Goal: Task Accomplishment & Management: Complete application form

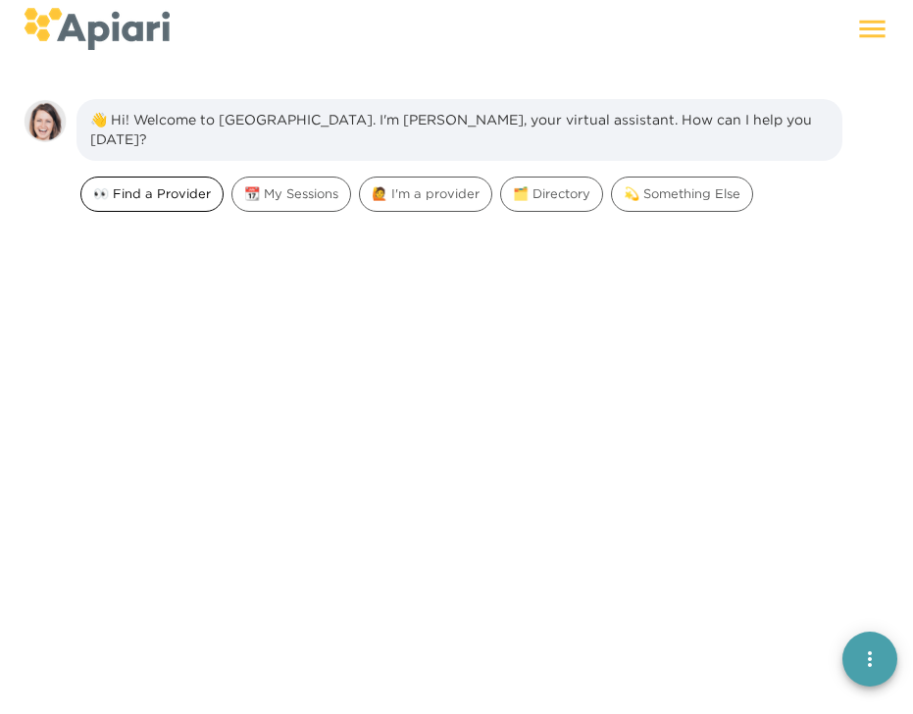
click at [189, 184] on span "👀 Find a Provider" at bounding box center [151, 193] width 141 height 19
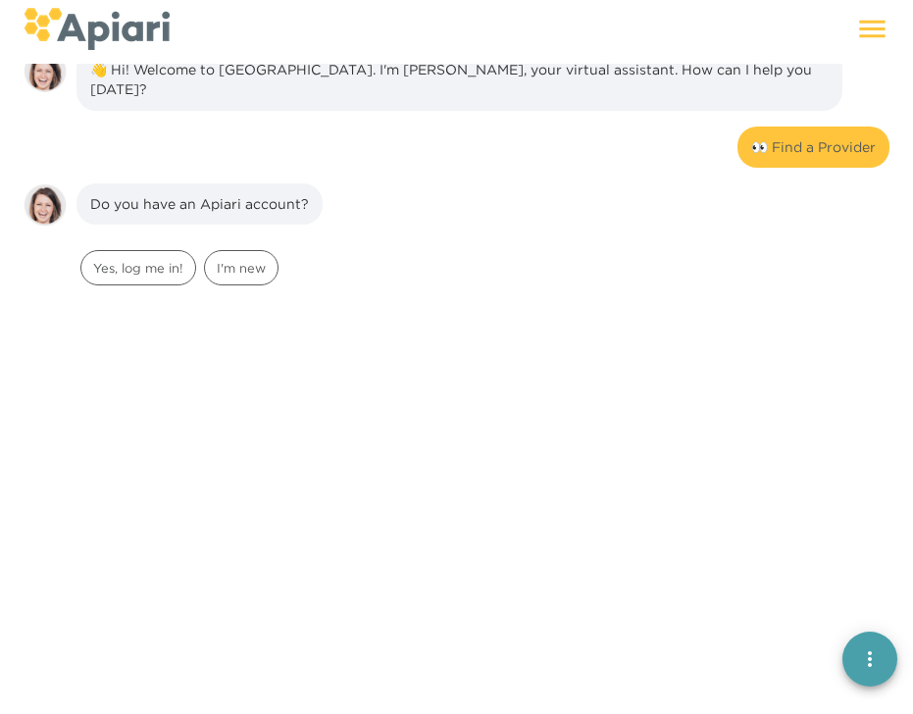
scroll to position [151, 0]
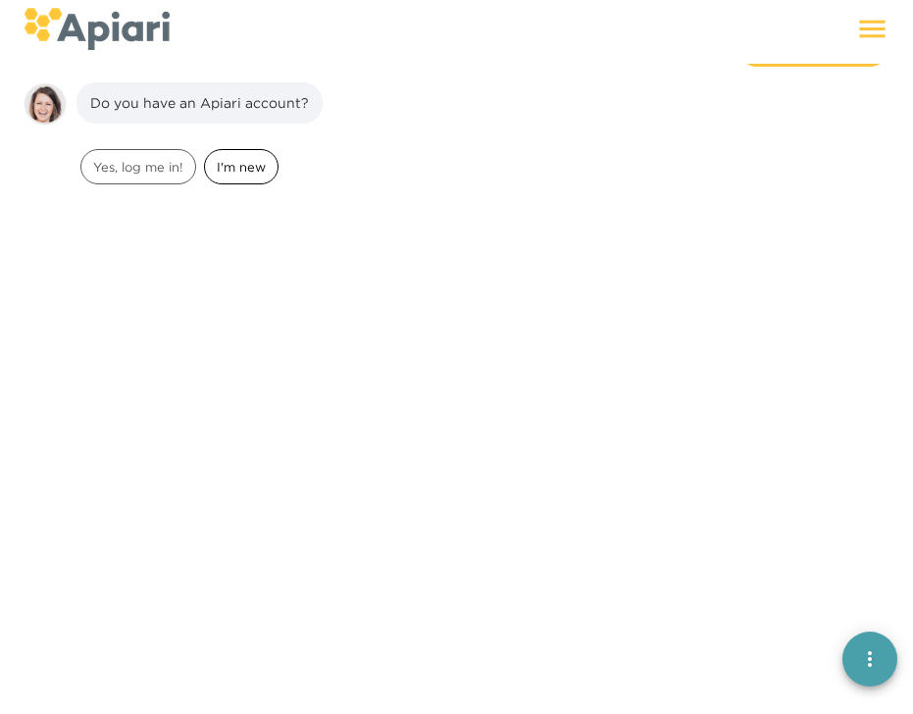
click at [254, 162] on span "I'm new" at bounding box center [241, 167] width 73 height 19
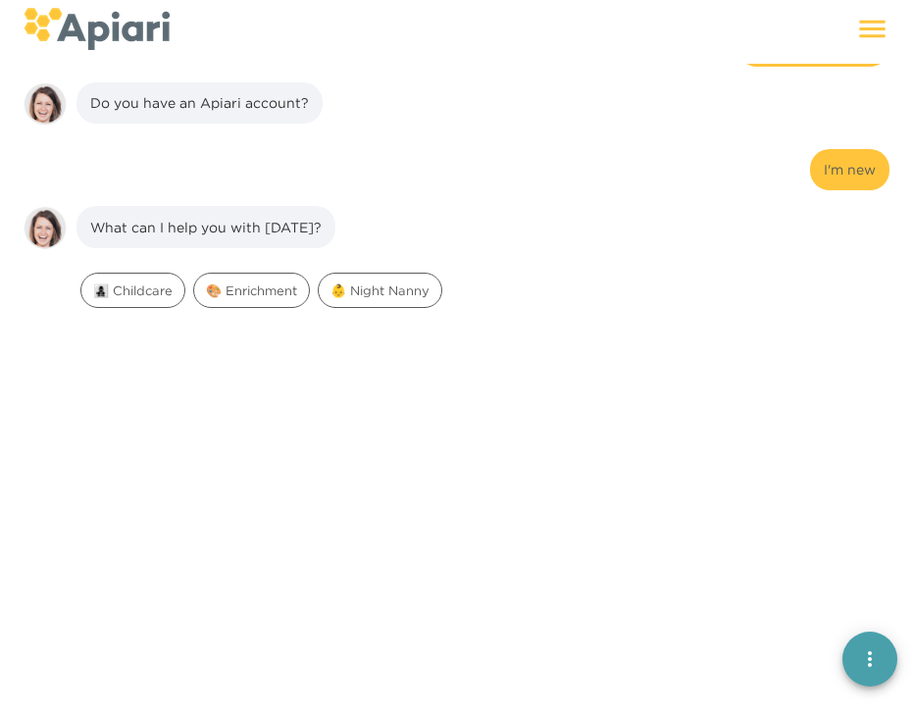
scroll to position [276, 0]
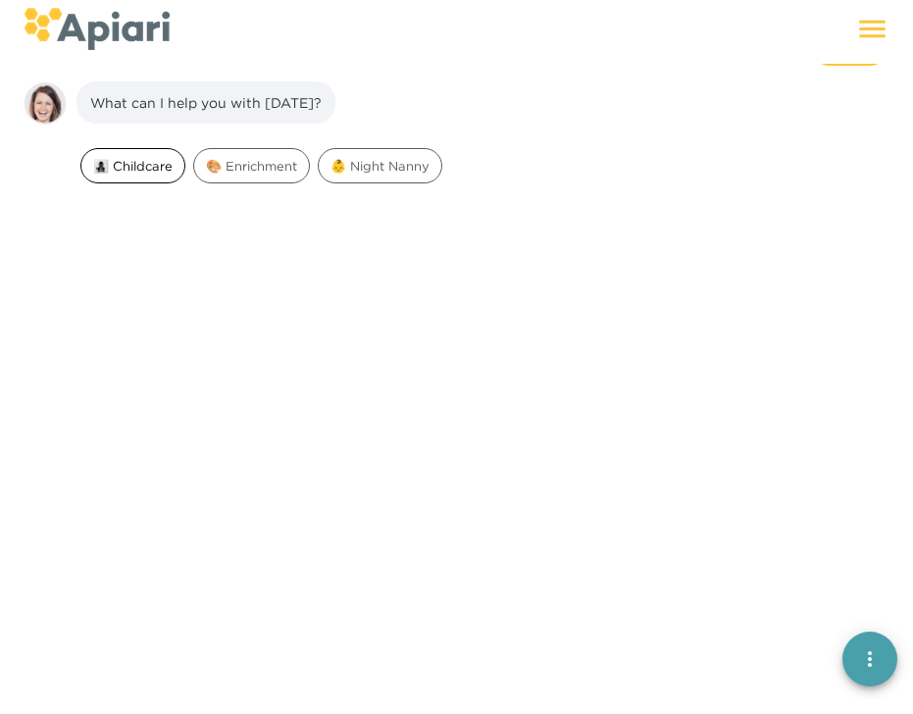
click at [150, 160] on span "👩‍👧‍👦 Childcare" at bounding box center [132, 166] width 103 height 19
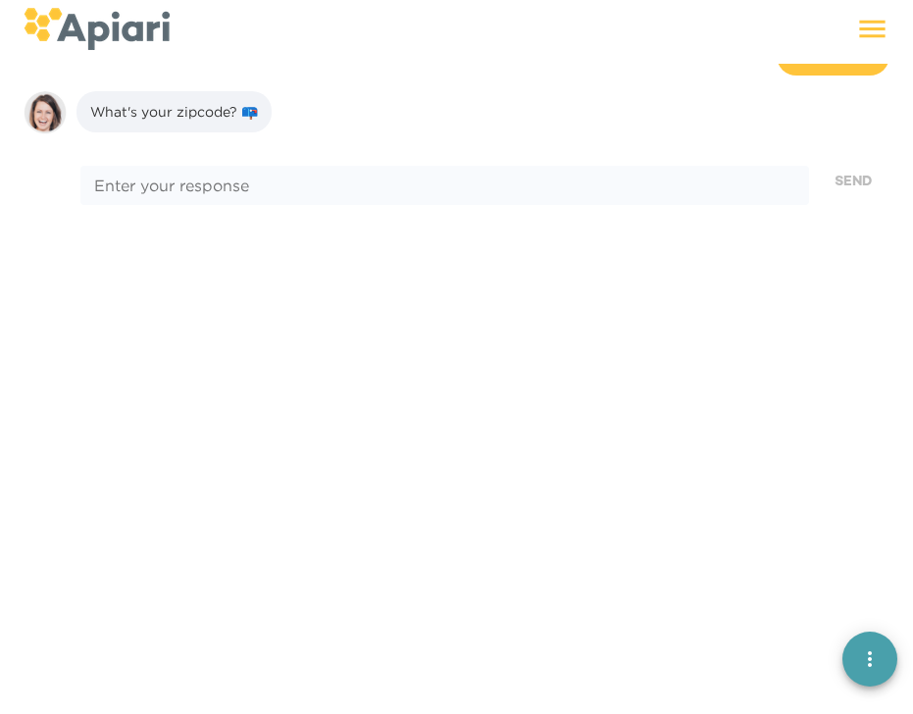
scroll to position [399, 0]
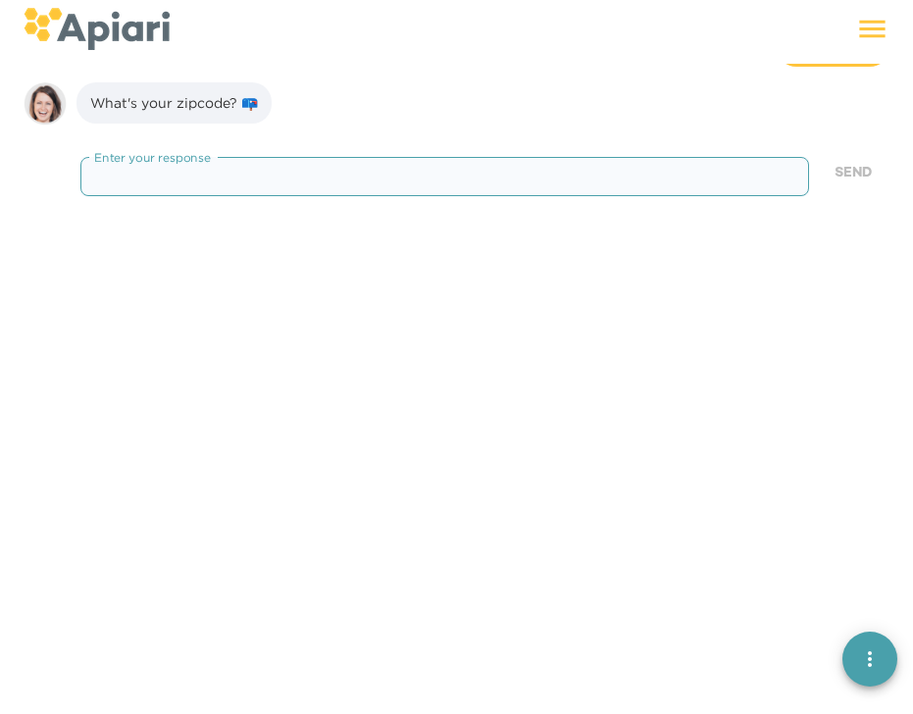
click at [250, 167] on textarea at bounding box center [445, 176] width 702 height 19
type textarea "*****"
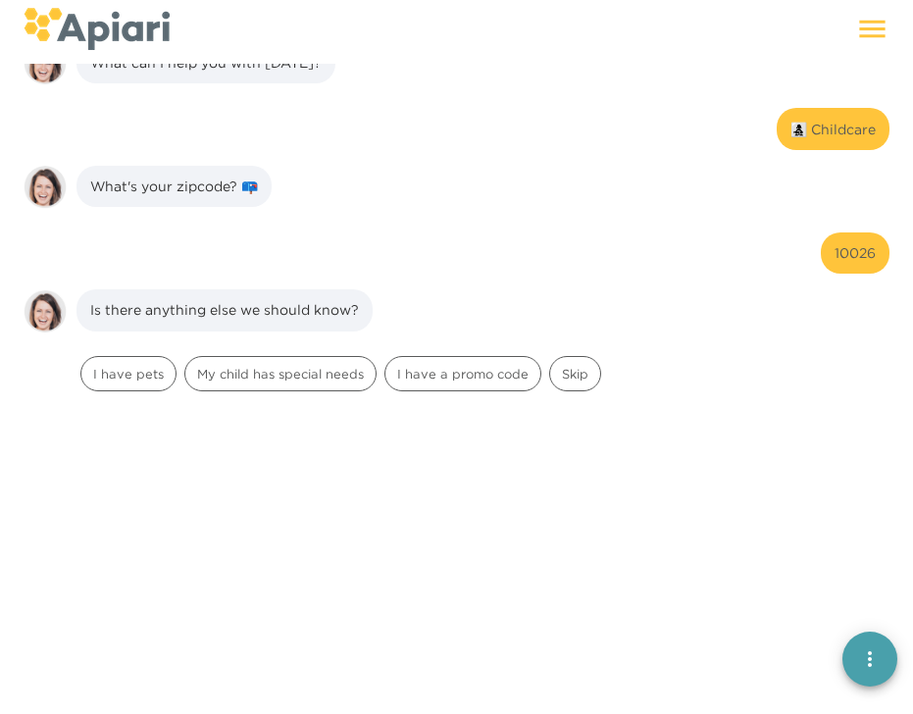
scroll to position [0, 0]
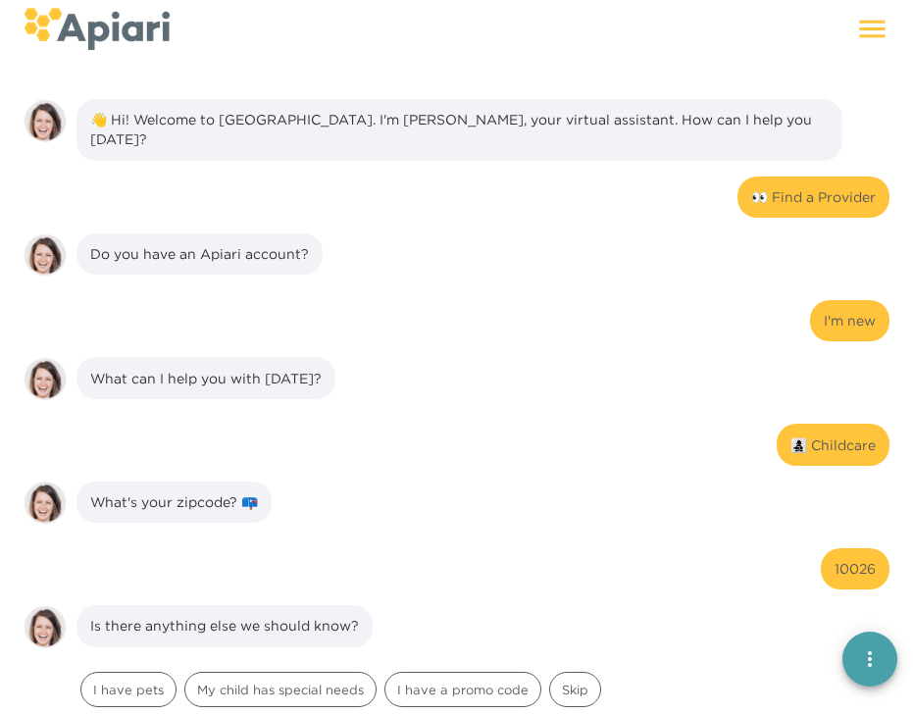
click at [865, 30] on icon at bounding box center [873, 29] width 34 height 34
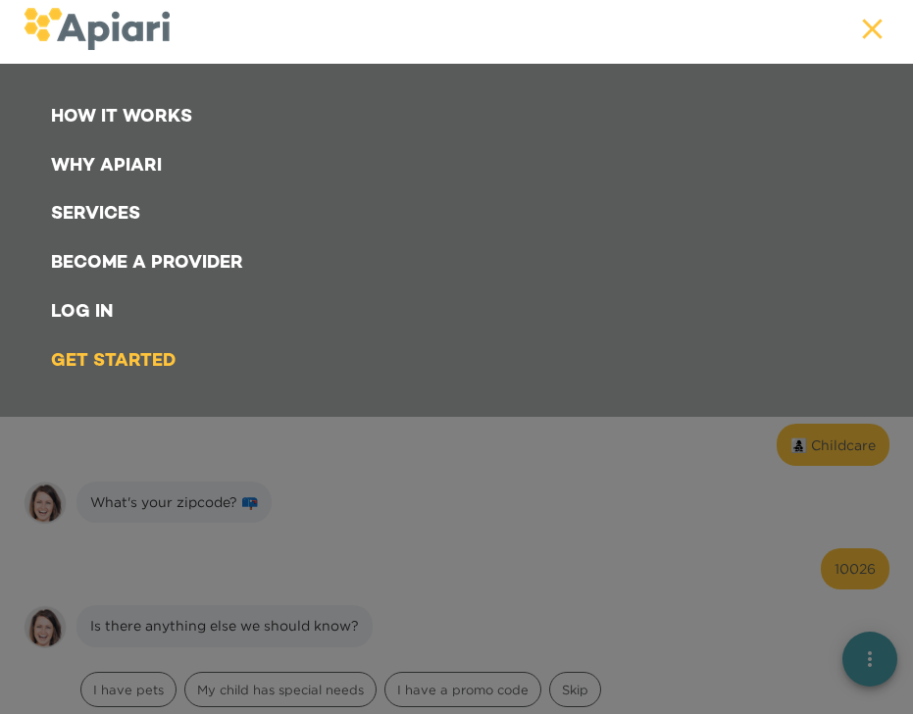
click at [80, 310] on link "Log In" at bounding box center [460, 312] width 843 height 49
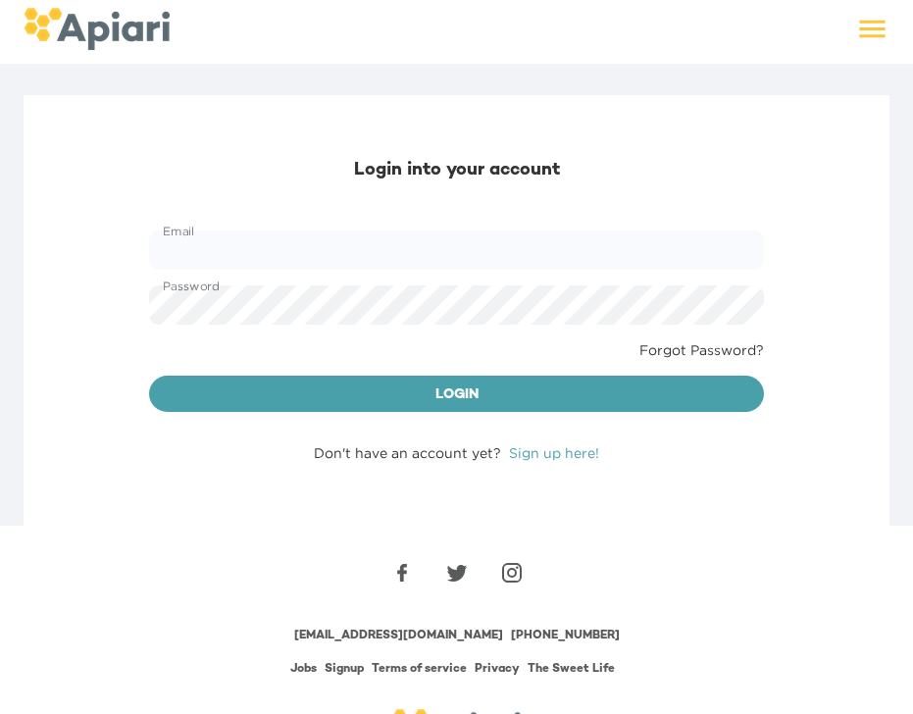
click at [556, 452] on link "Sign up here!" at bounding box center [554, 452] width 90 height 15
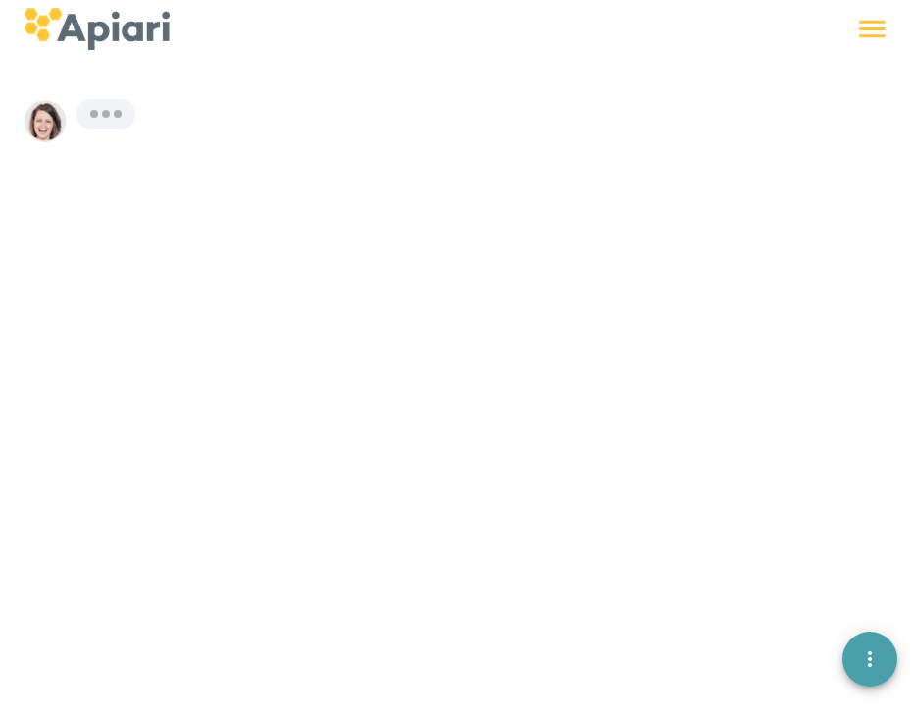
scroll to position [27, 0]
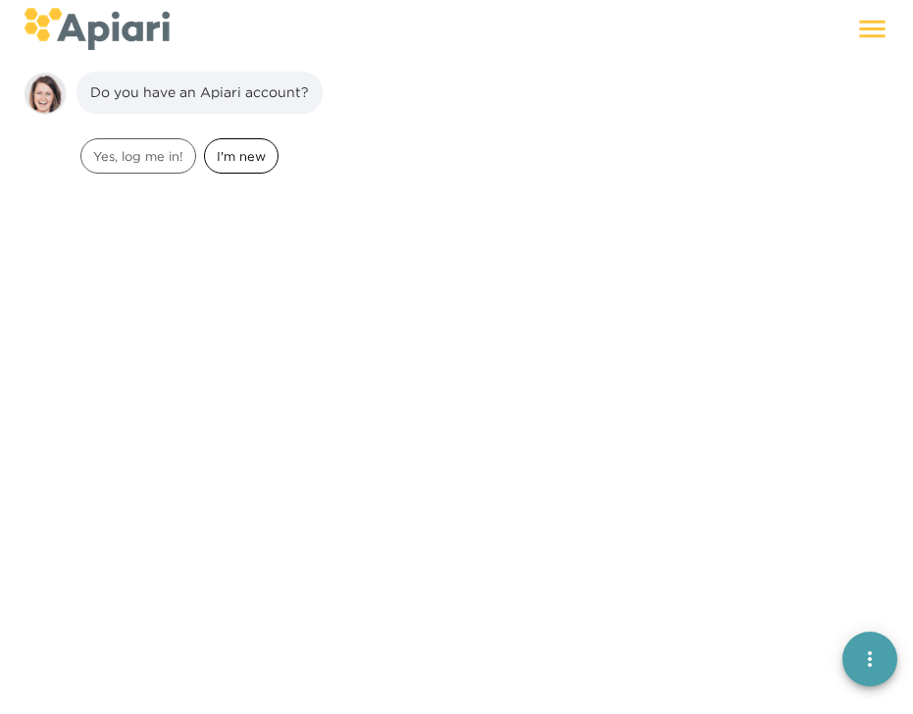
click at [253, 157] on span "I'm new" at bounding box center [241, 156] width 73 height 19
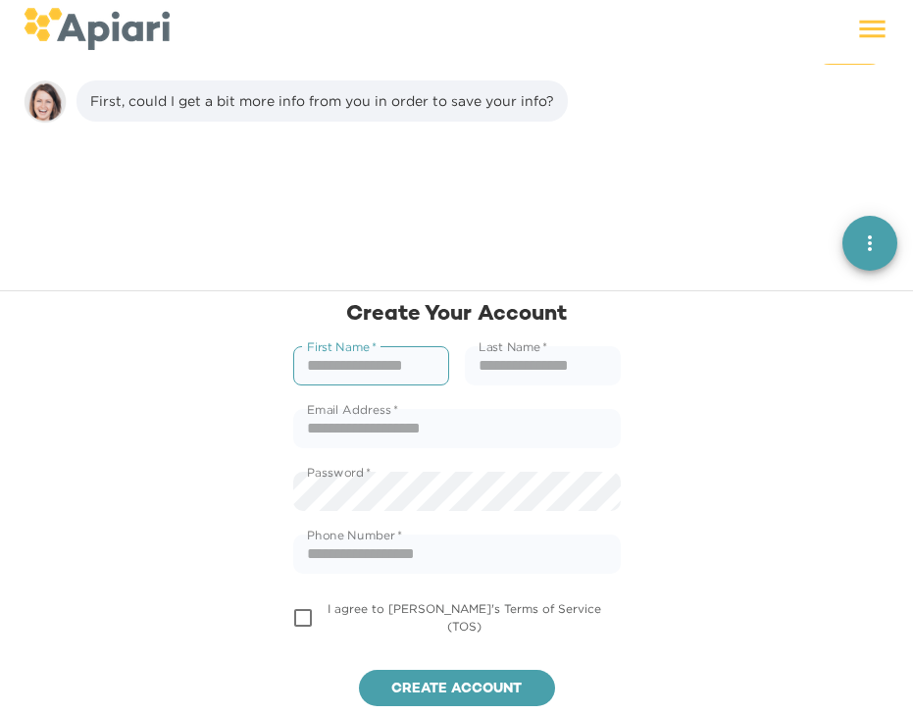
scroll to position [151, 0]
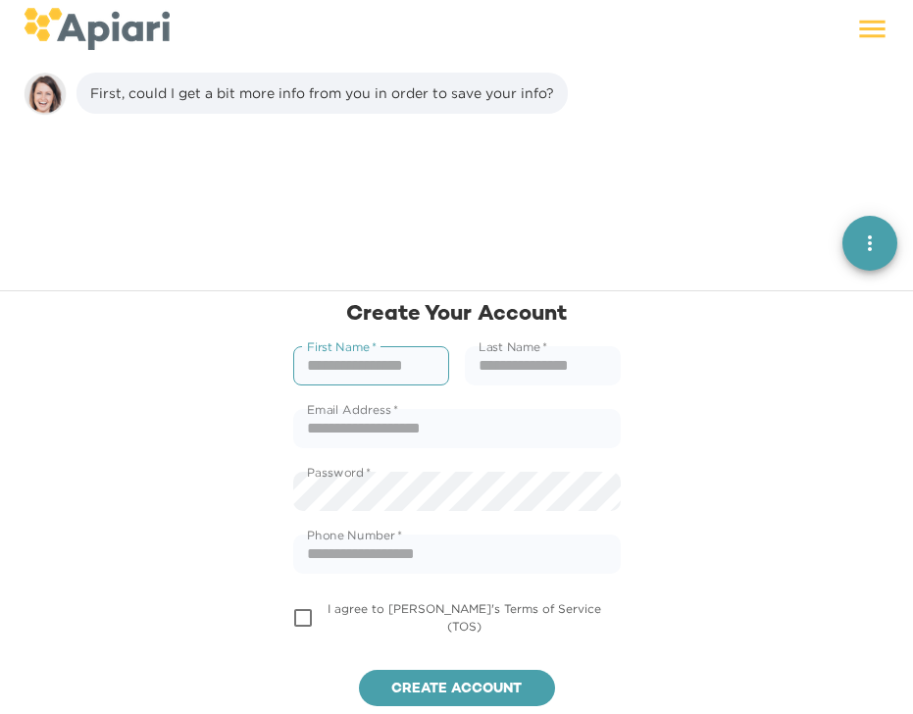
click at [371, 366] on input "text" at bounding box center [371, 365] width 156 height 39
type input "********"
click at [519, 368] on input "text" at bounding box center [543, 365] width 156 height 39
type input "******"
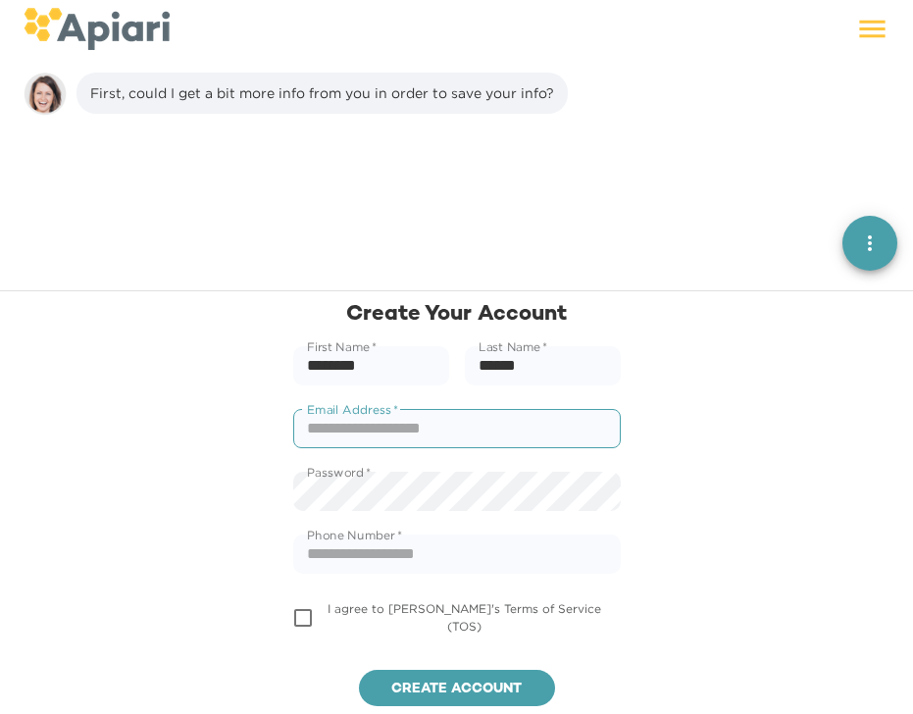
click at [399, 443] on input "text" at bounding box center [457, 428] width 328 height 39
type input "**********"
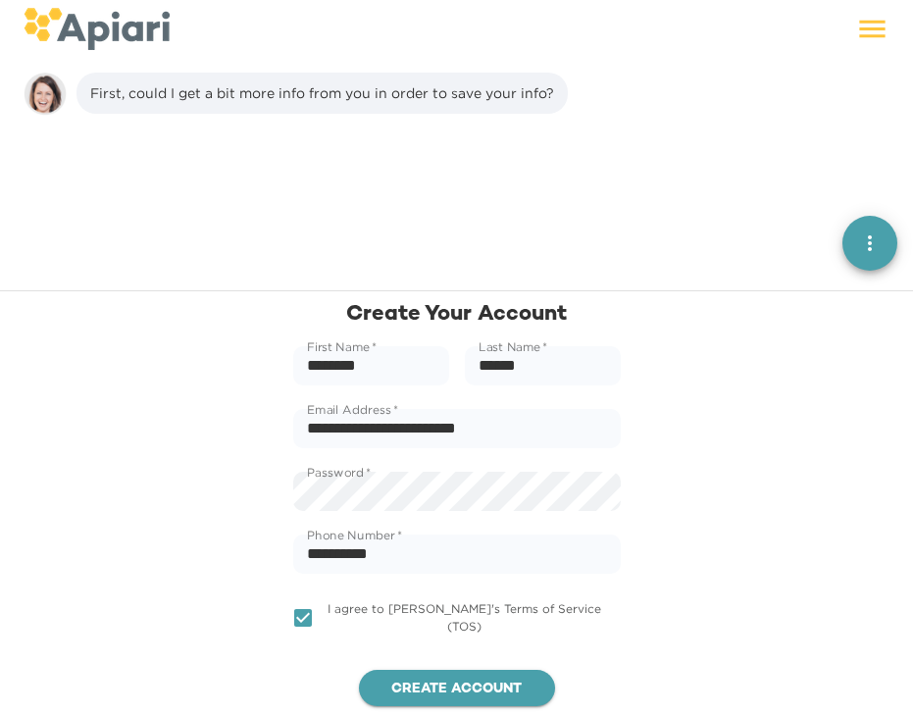
click at [414, 690] on span "Create account" at bounding box center [457, 690] width 165 height 25
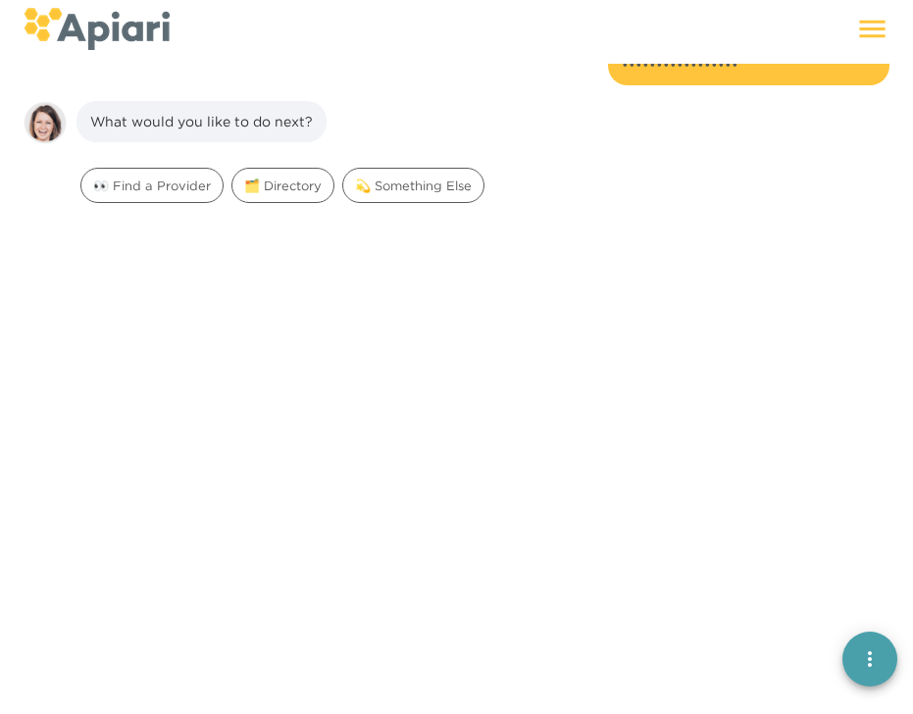
scroll to position [335, 0]
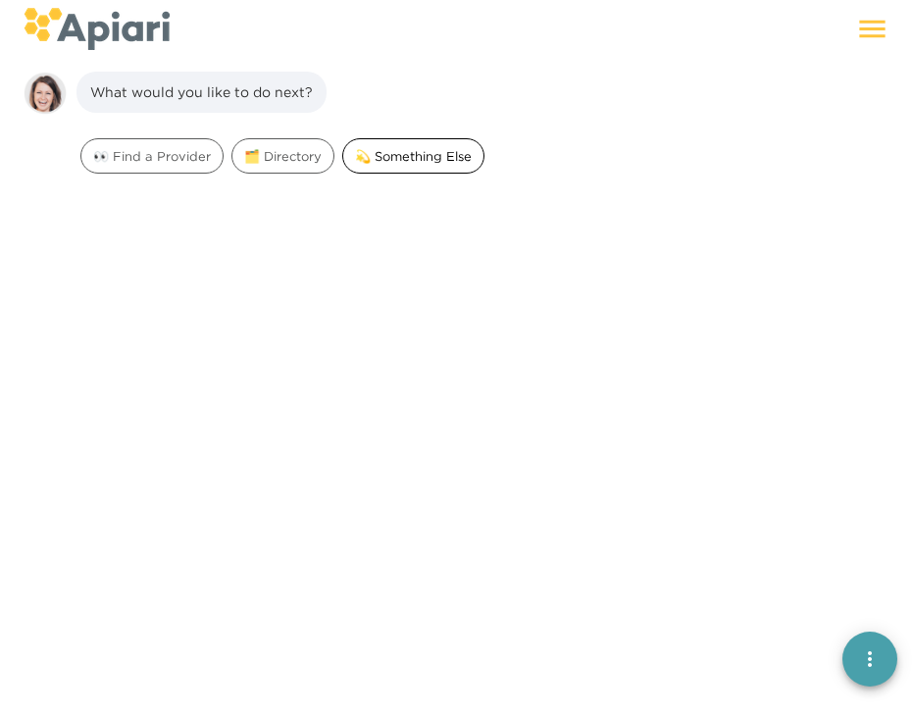
click at [431, 154] on span "💫 Something Else" at bounding box center [413, 156] width 140 height 19
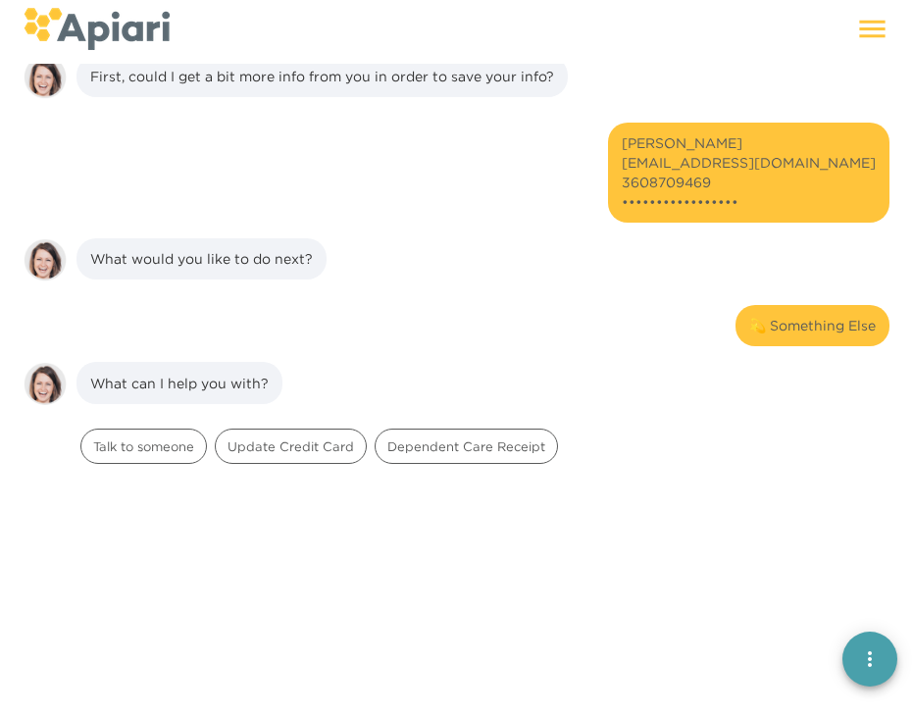
scroll to position [35, 0]
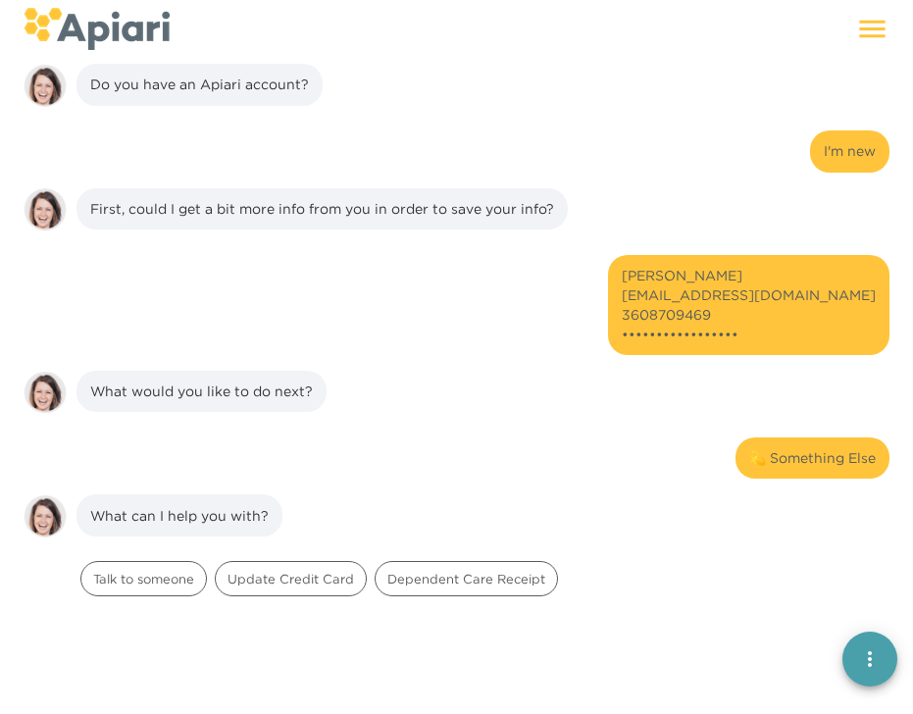
click at [873, 27] on icon at bounding box center [873, 30] width 26 height 18
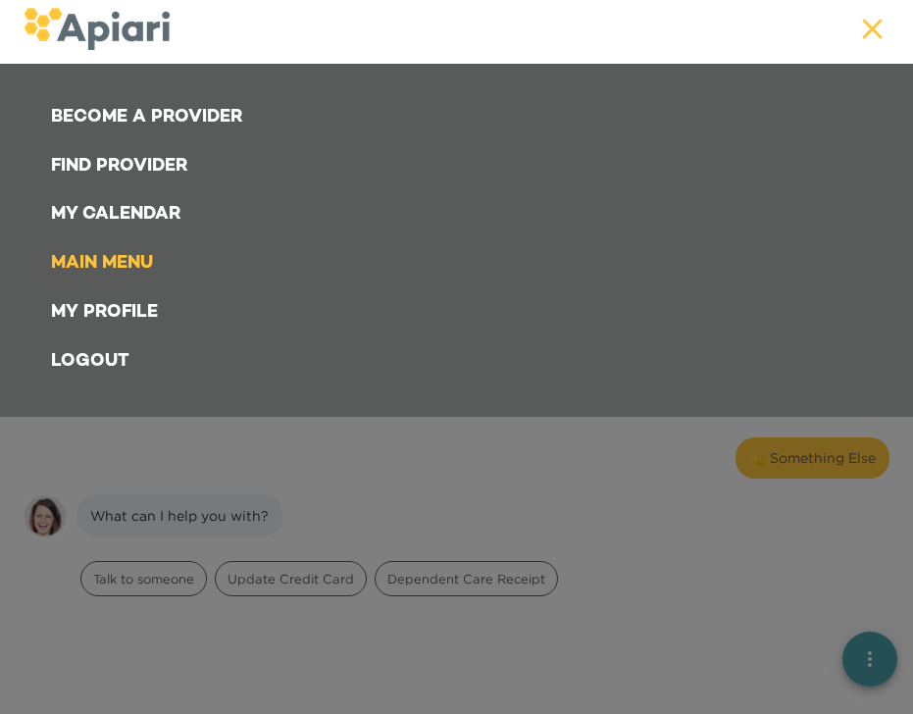
click at [119, 303] on link "My Profile" at bounding box center [460, 312] width 843 height 49
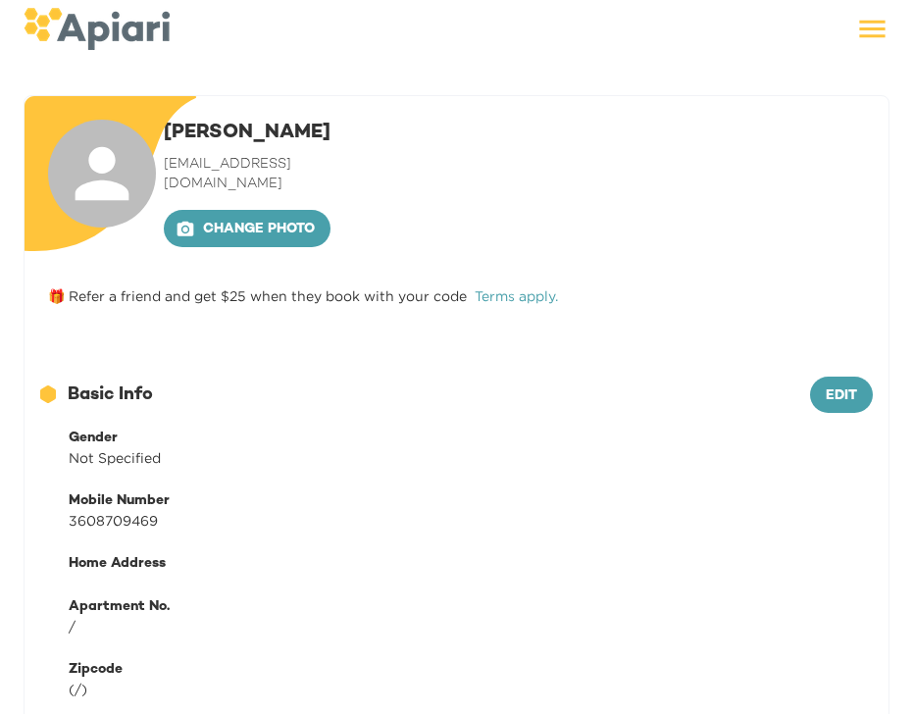
click at [871, 30] on icon at bounding box center [873, 29] width 34 height 34
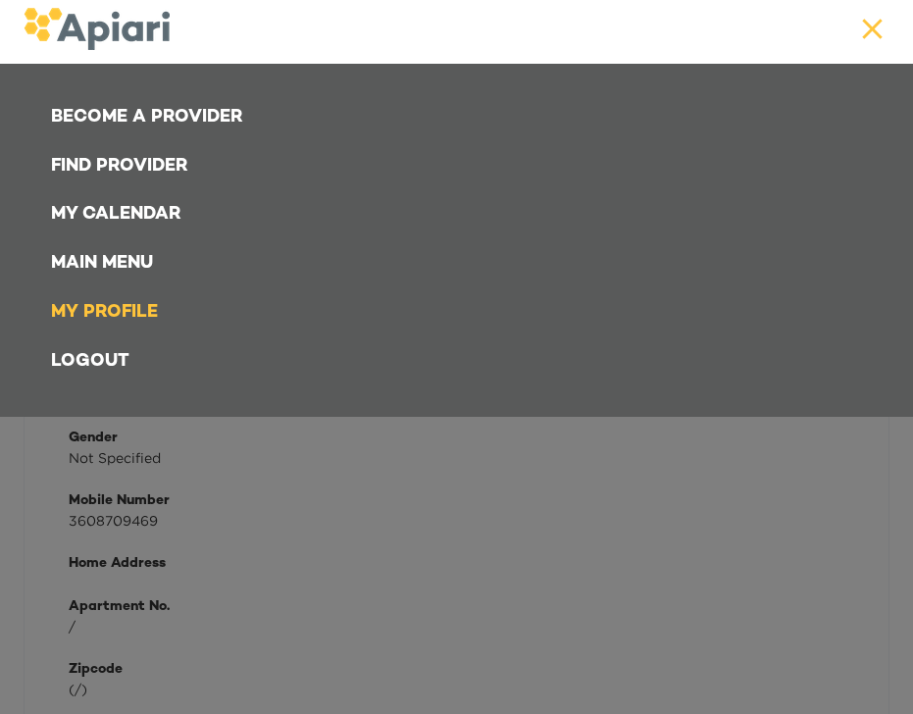
click at [191, 103] on link "Become a Provider" at bounding box center [460, 117] width 843 height 49
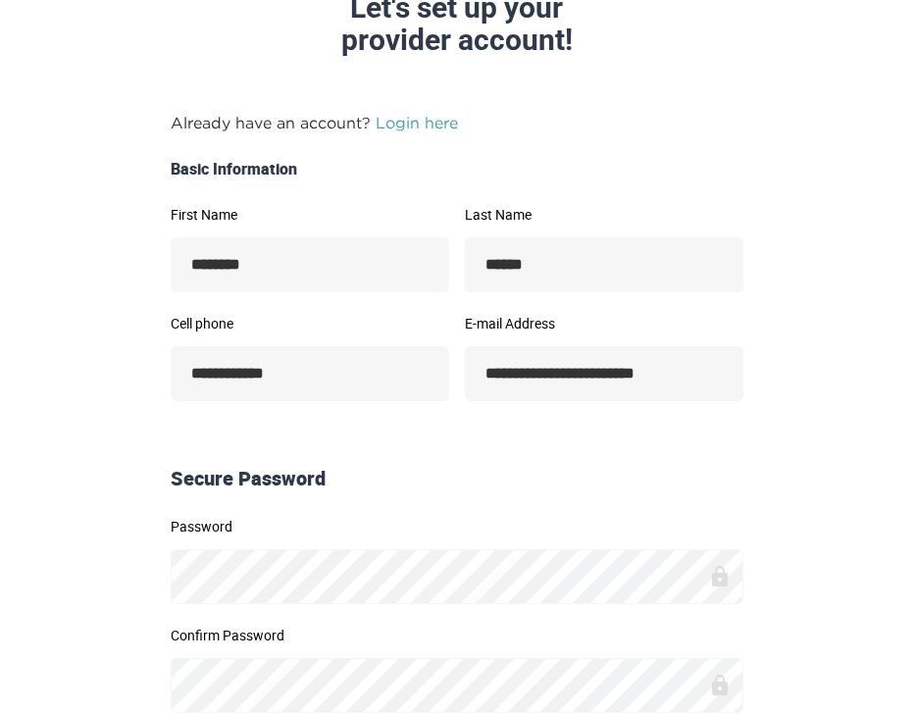
scroll to position [150, 0]
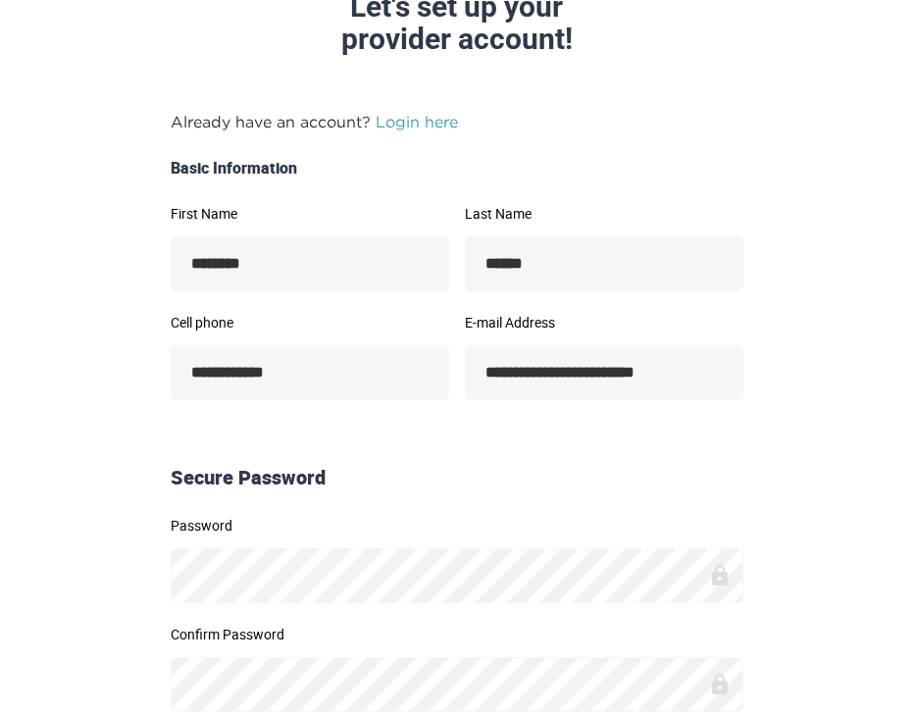
click at [420, 110] on p "Already have an account? Login here" at bounding box center [457, 122] width 573 height 24
click at [420, 114] on link "Login here" at bounding box center [417, 122] width 82 height 18
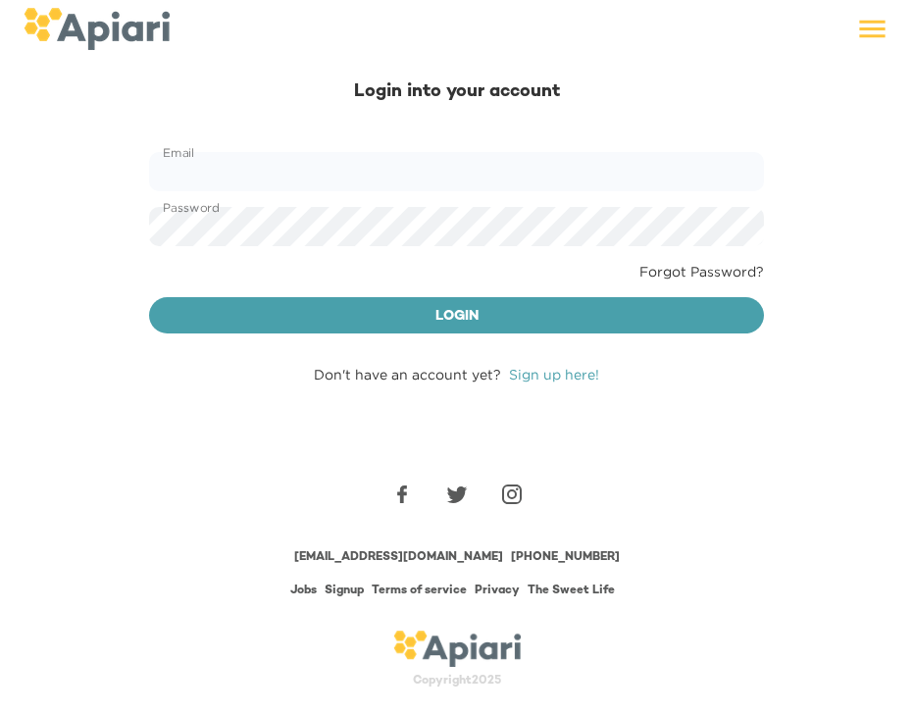
scroll to position [78, 0]
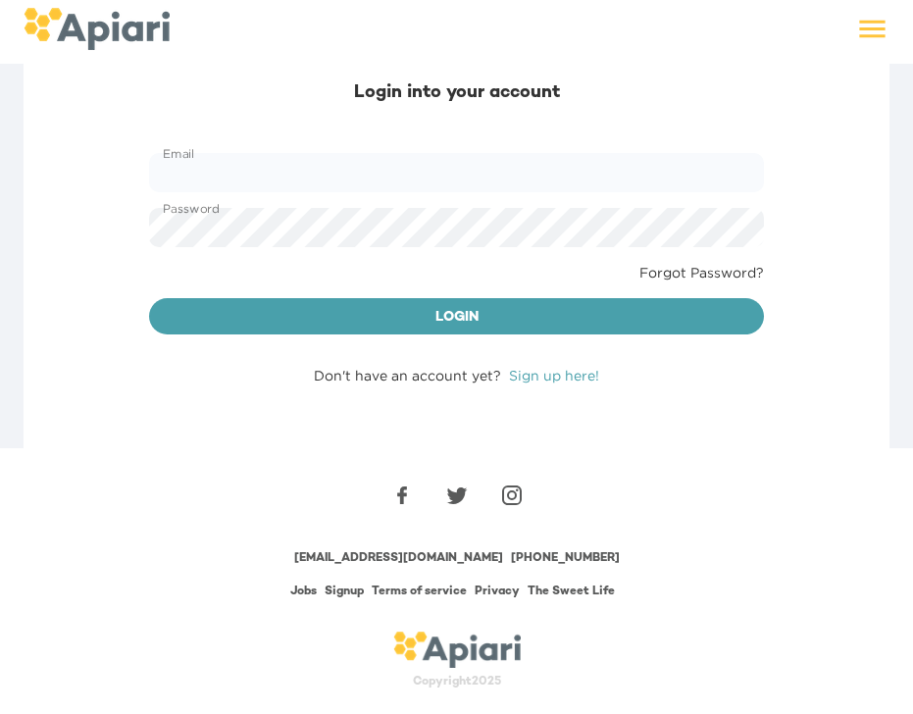
type input "**********"
click at [388, 315] on span "Login" at bounding box center [457, 318] width 584 height 25
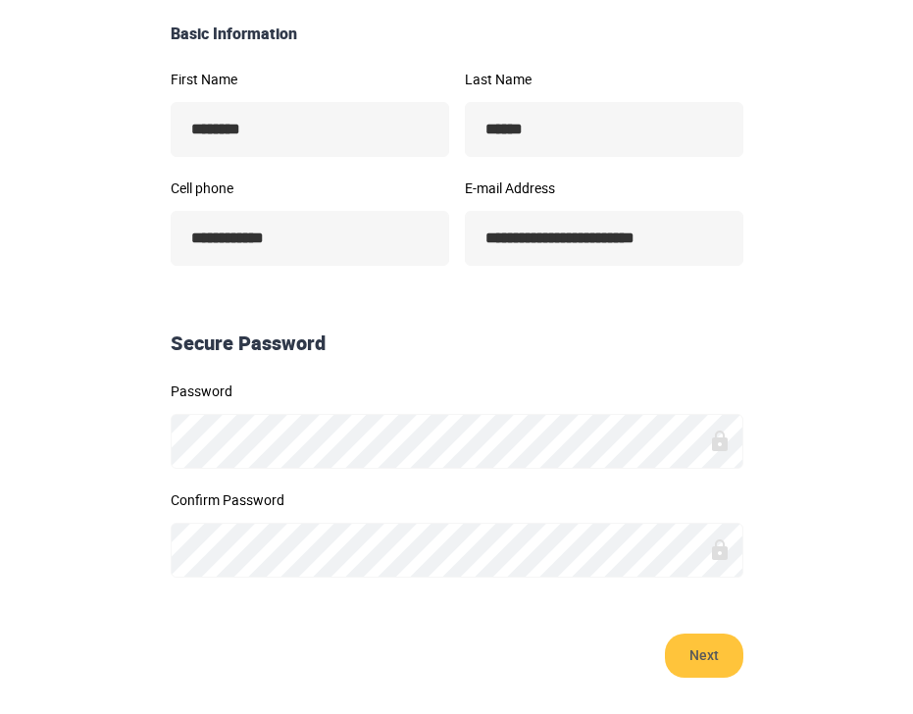
scroll to position [346, 0]
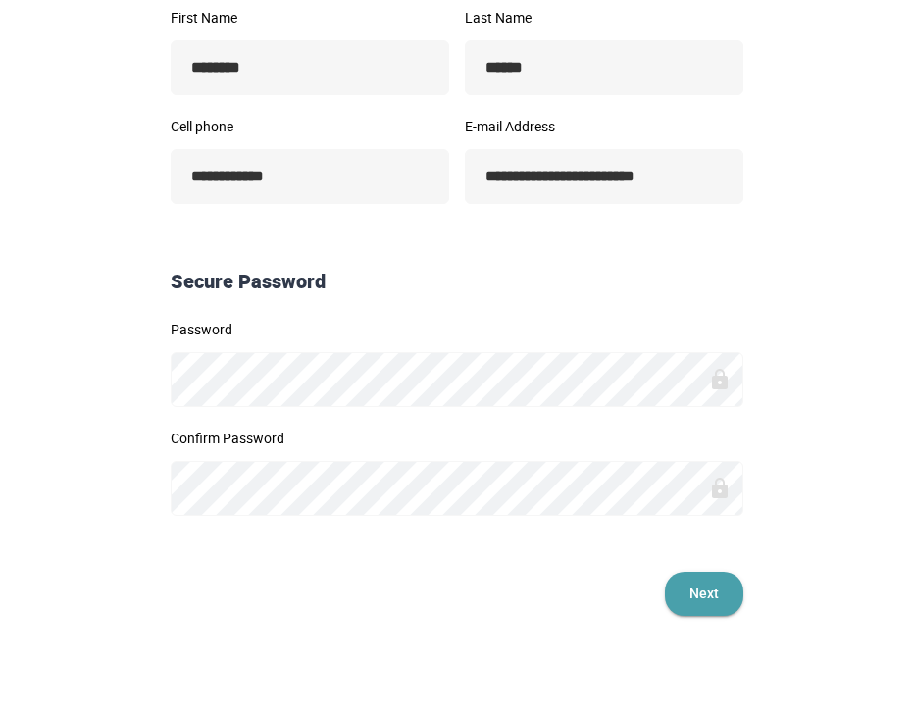
click at [720, 587] on span "Next" at bounding box center [704, 594] width 39 height 44
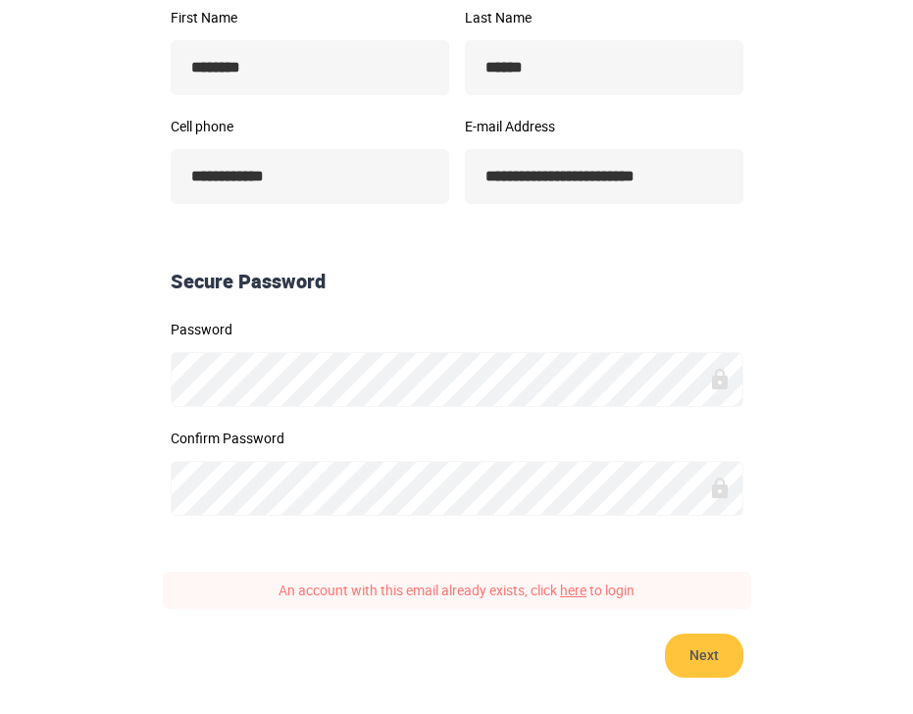
click at [576, 591] on link "here" at bounding box center [573, 590] width 26 height 19
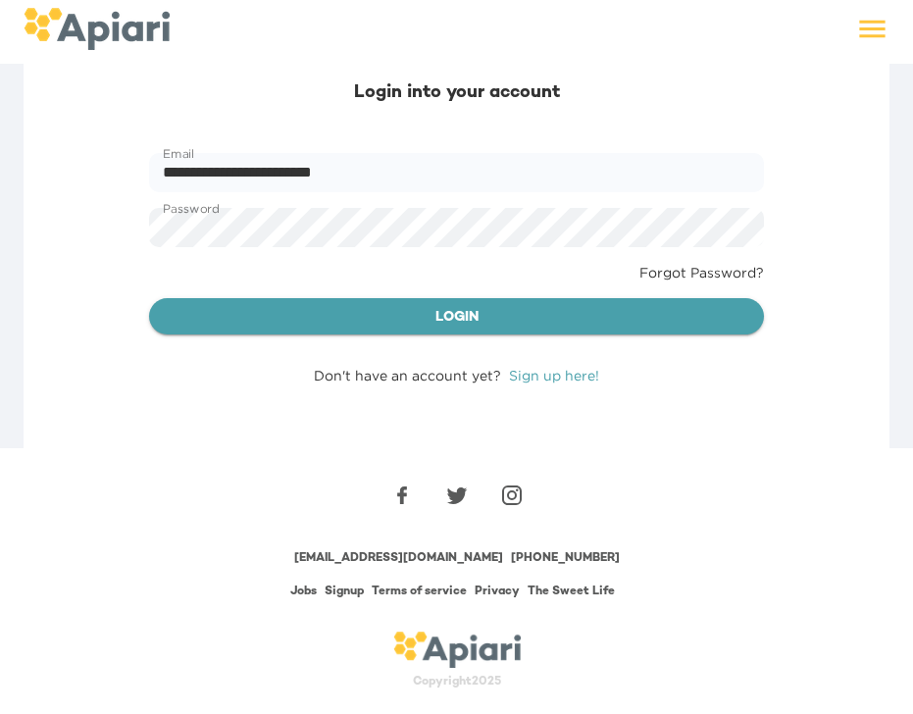
click at [491, 313] on span "Login" at bounding box center [457, 318] width 584 height 25
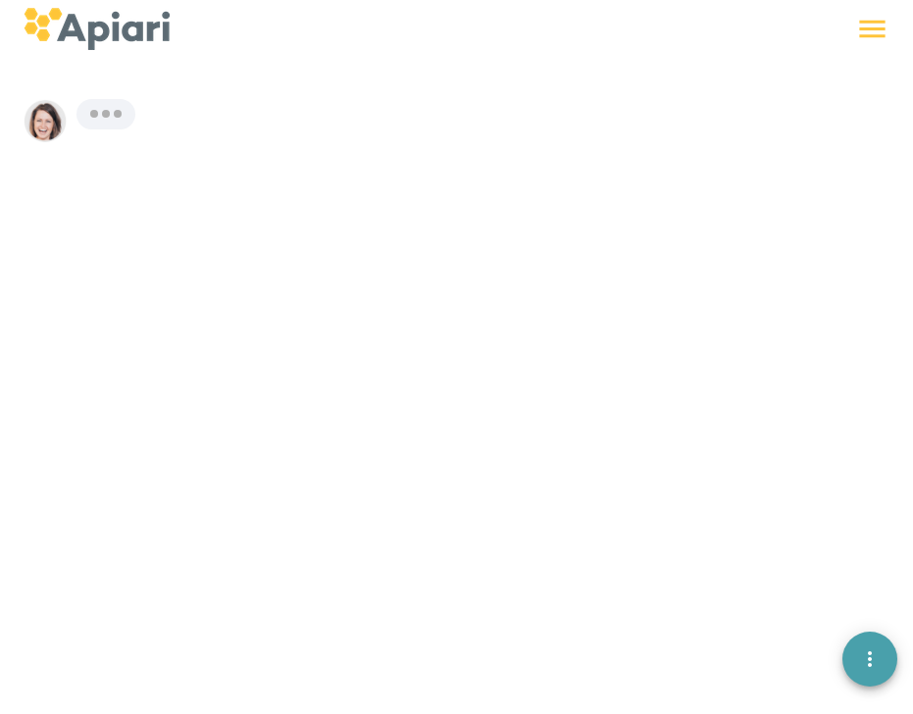
scroll to position [27, 0]
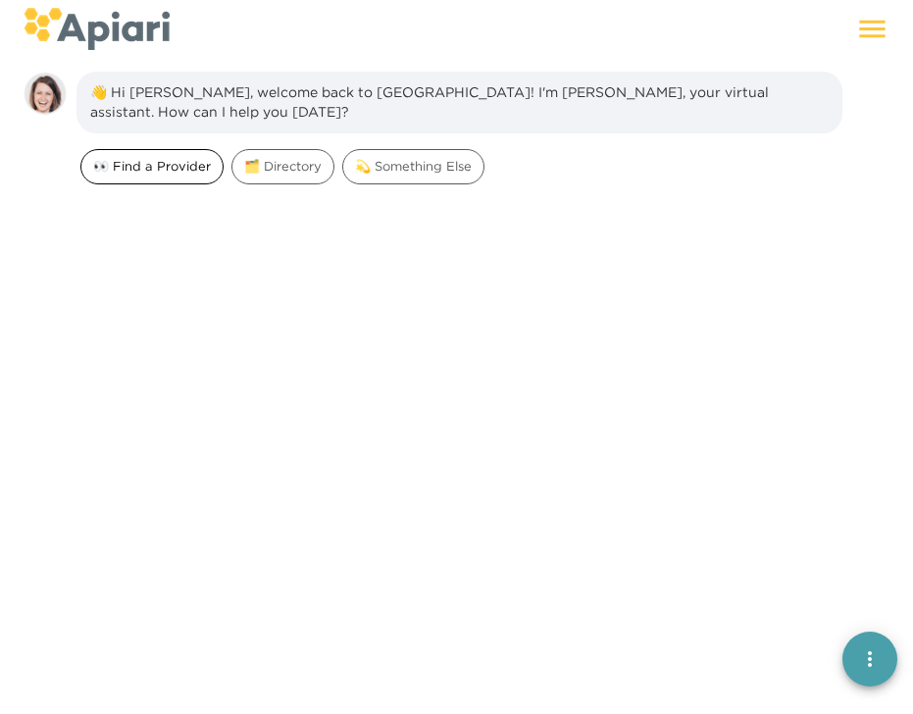
click at [166, 158] on span "👀 Find a Provider" at bounding box center [151, 166] width 141 height 19
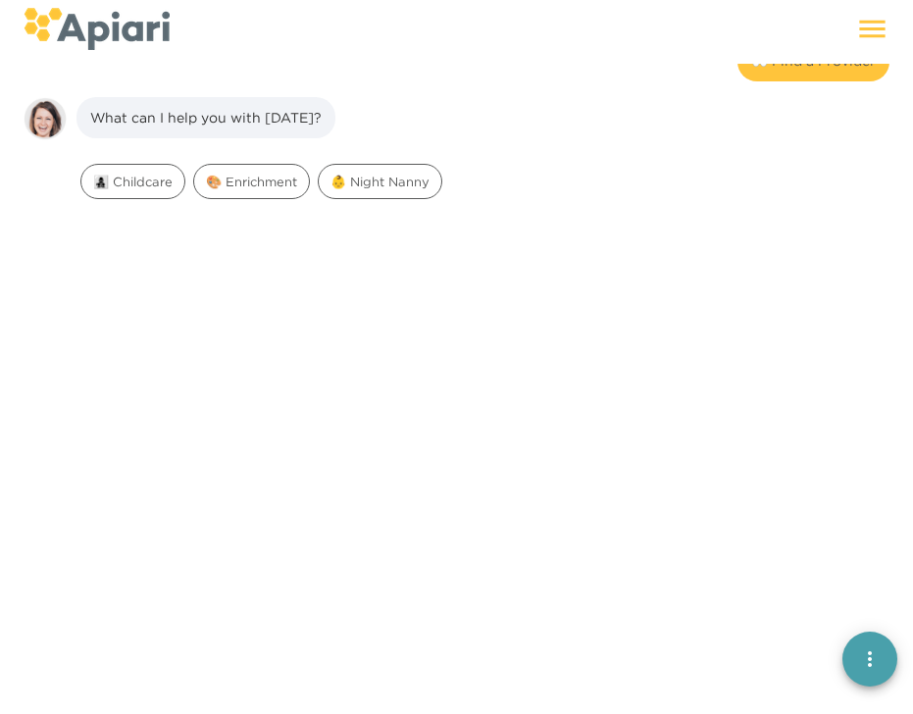
scroll to position [151, 0]
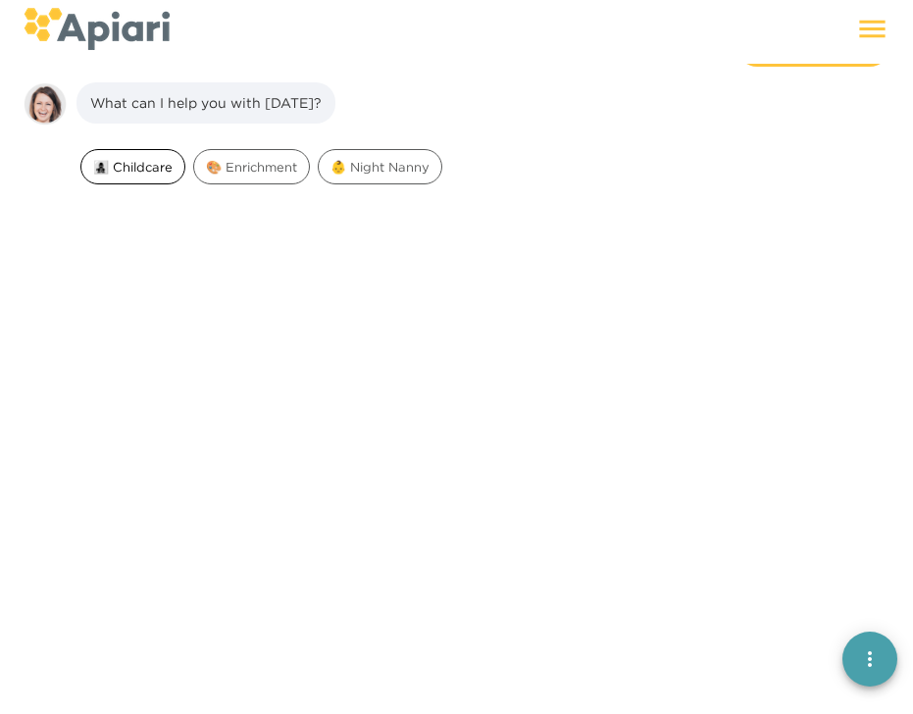
click at [163, 158] on span "👩‍👧‍👦 Childcare" at bounding box center [132, 167] width 103 height 19
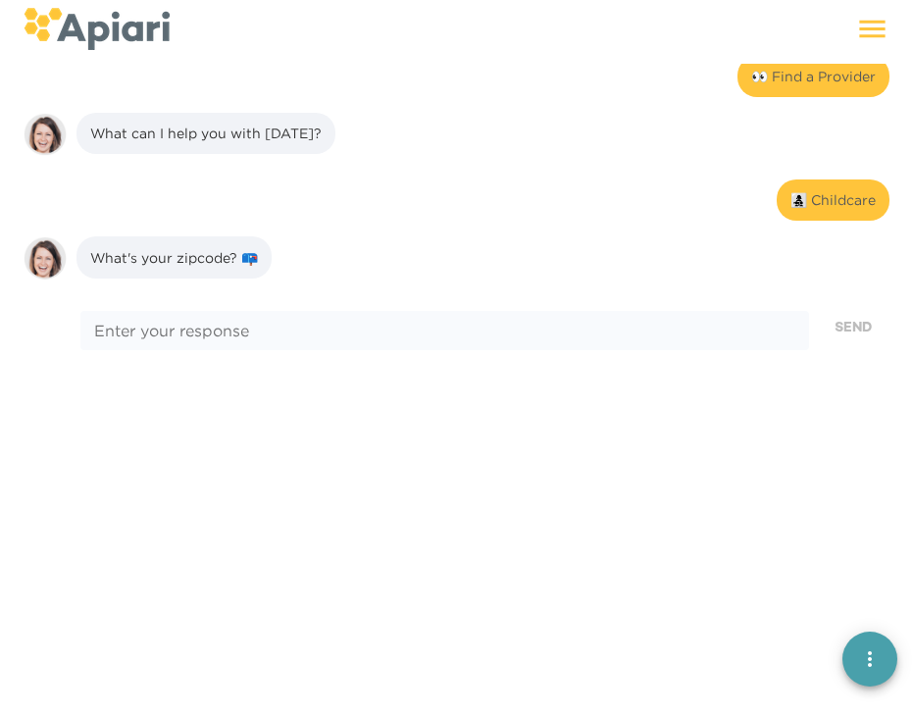
scroll to position [0, 0]
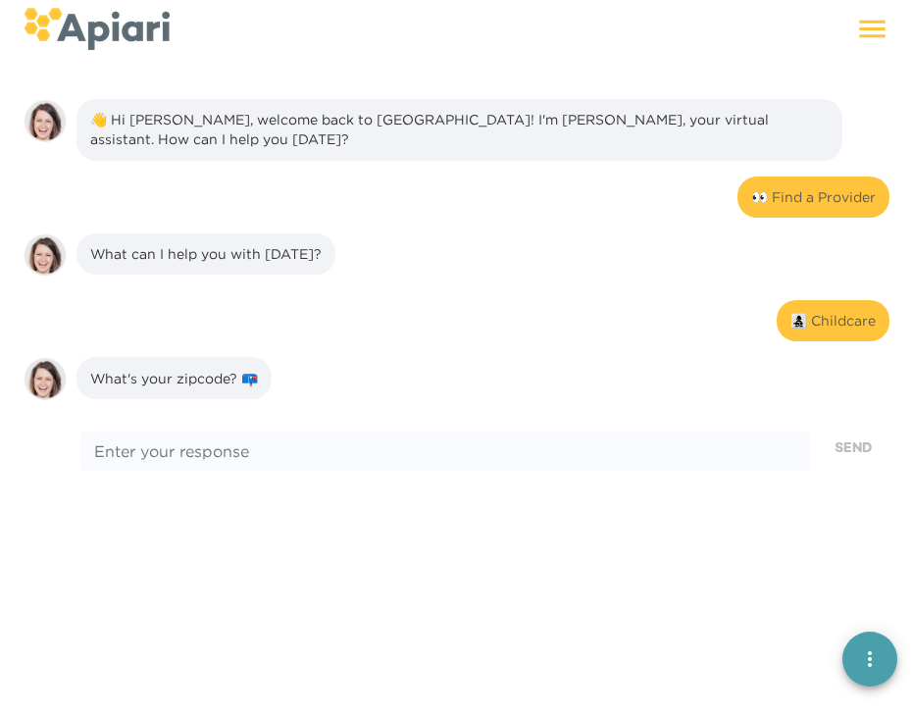
click at [78, 32] on img at bounding box center [97, 29] width 146 height 42
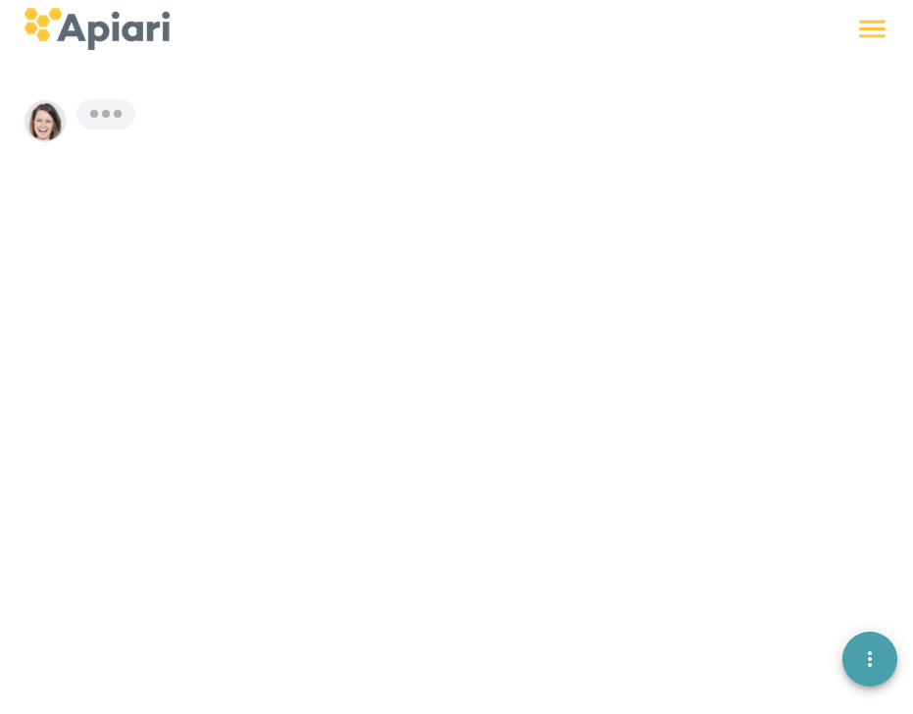
scroll to position [27, 0]
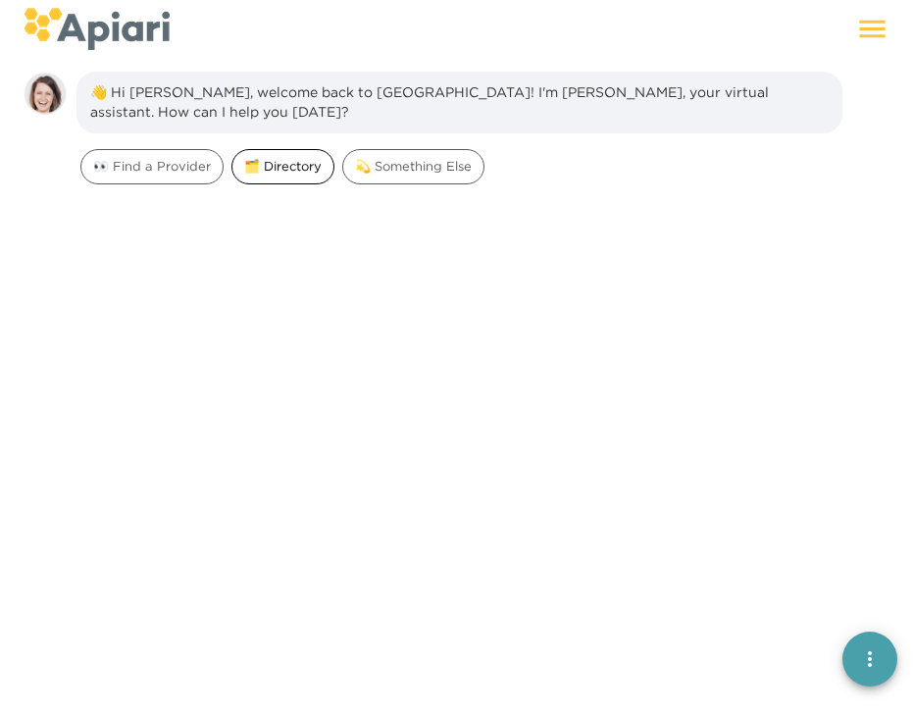
click at [290, 157] on span "🗂️ Directory" at bounding box center [283, 166] width 101 height 19
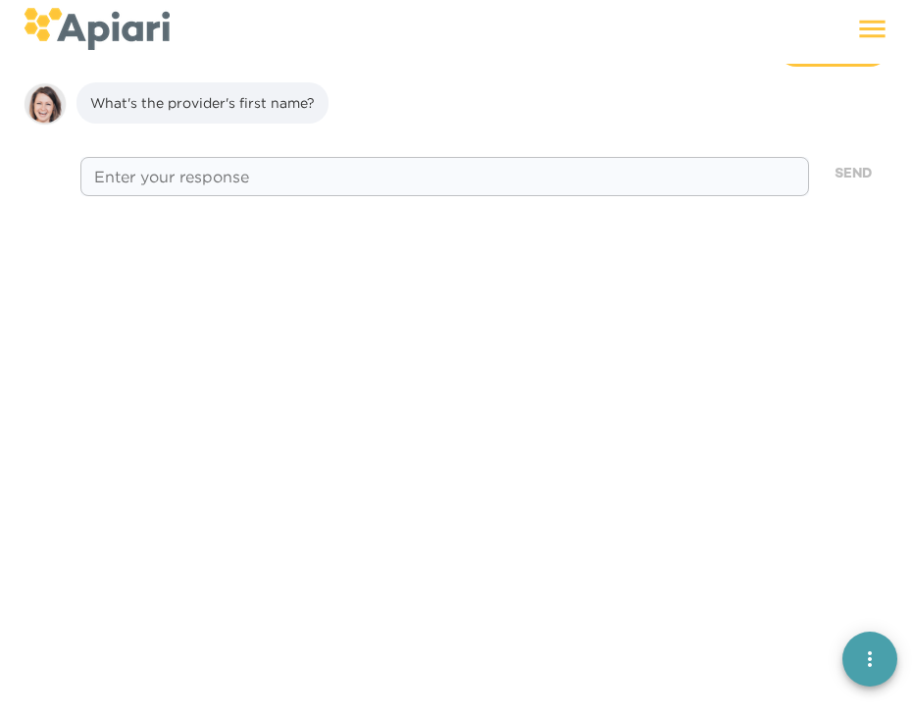
scroll to position [0, 0]
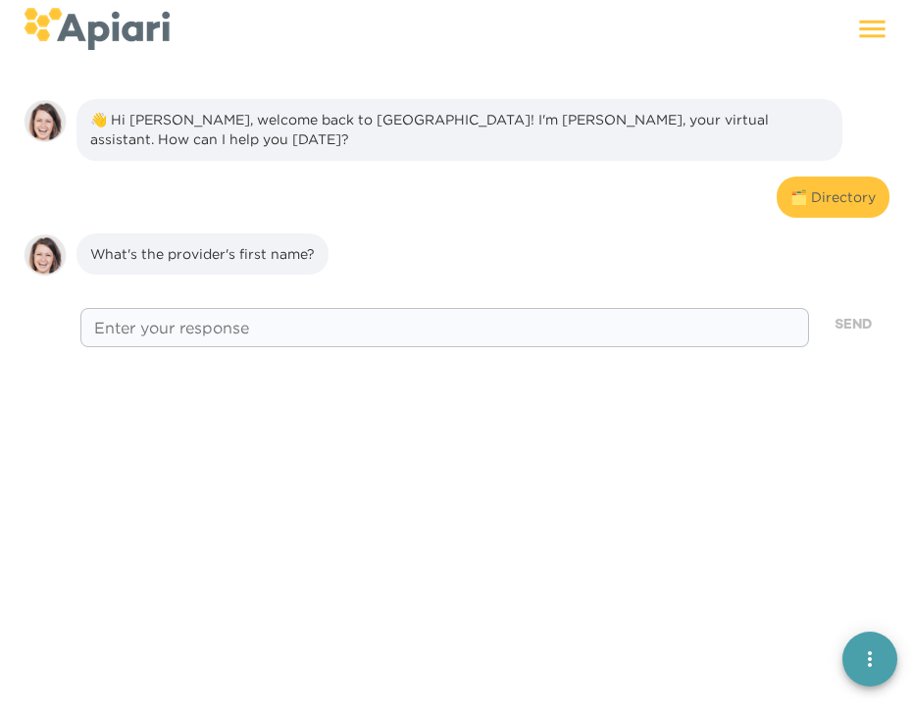
click at [177, 322] on textarea at bounding box center [445, 327] width 702 height 19
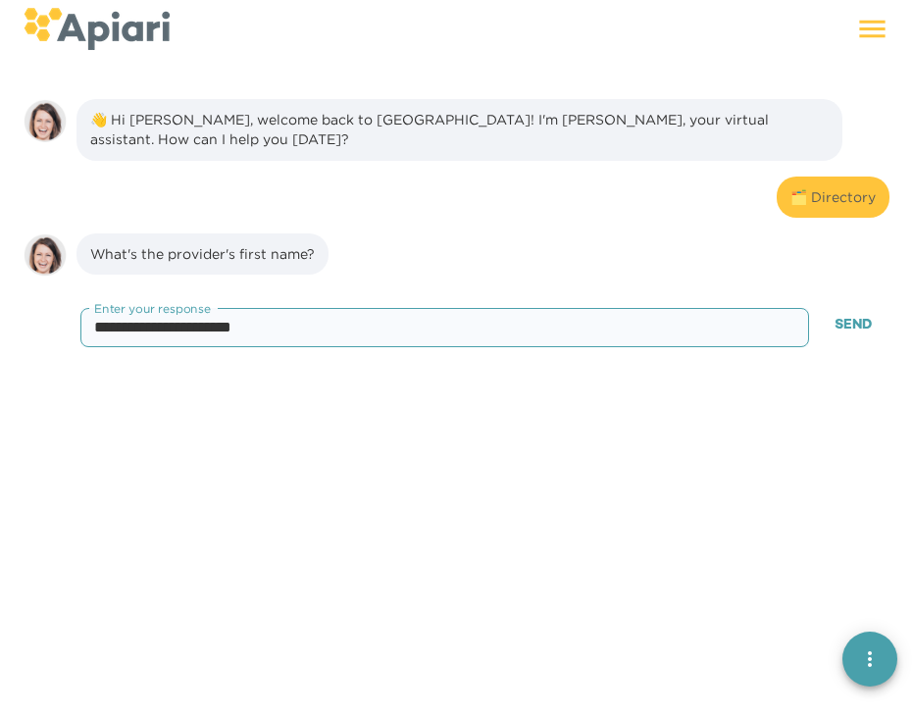
type textarea "**********"
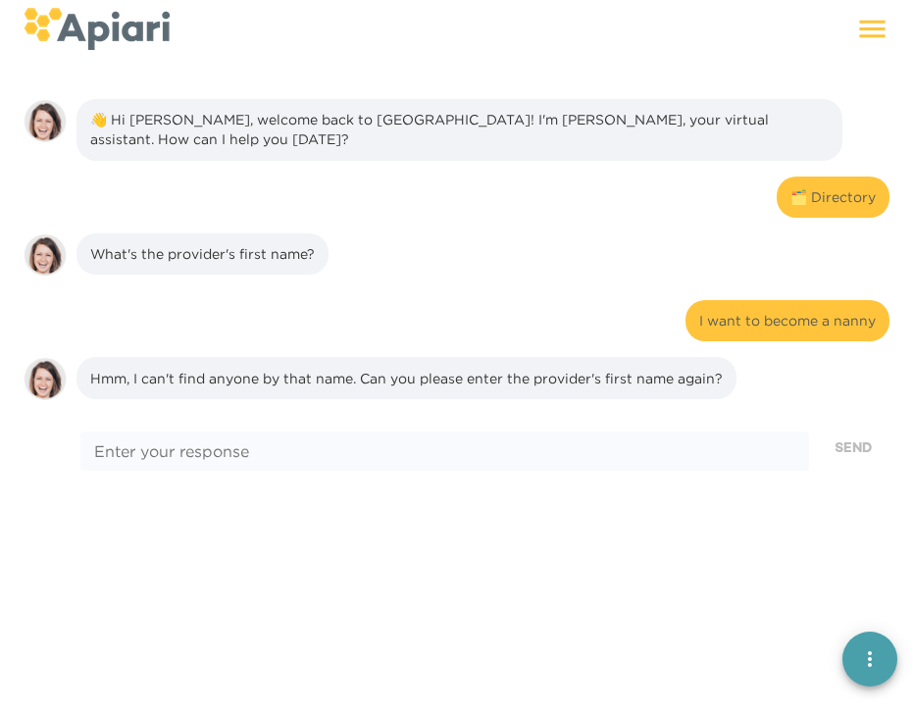
click at [863, 34] on icon at bounding box center [873, 30] width 26 height 18
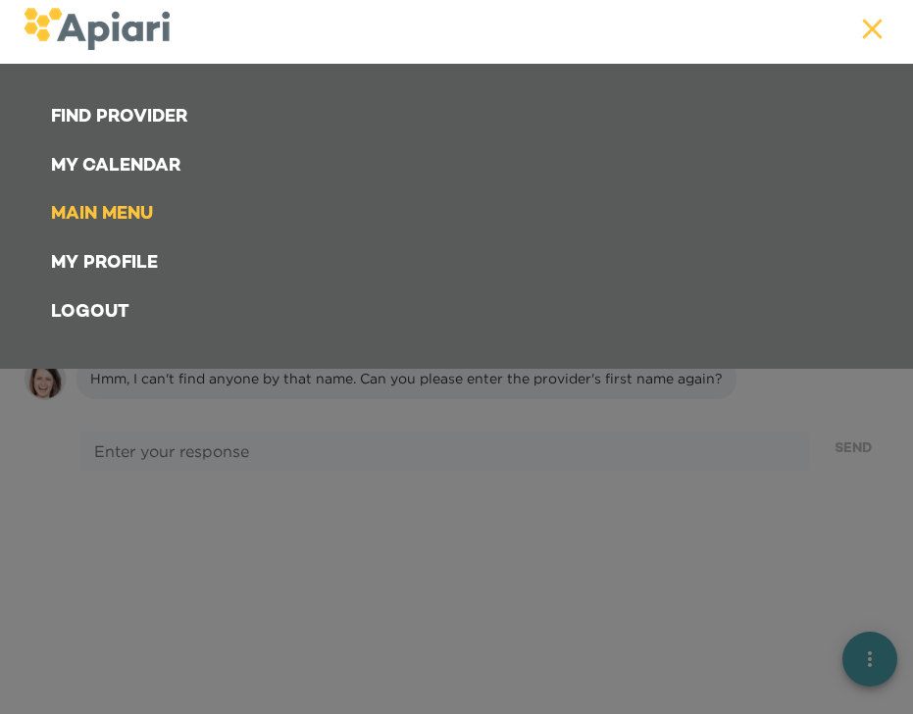
click at [121, 107] on link "Find Provider" at bounding box center [460, 117] width 843 height 49
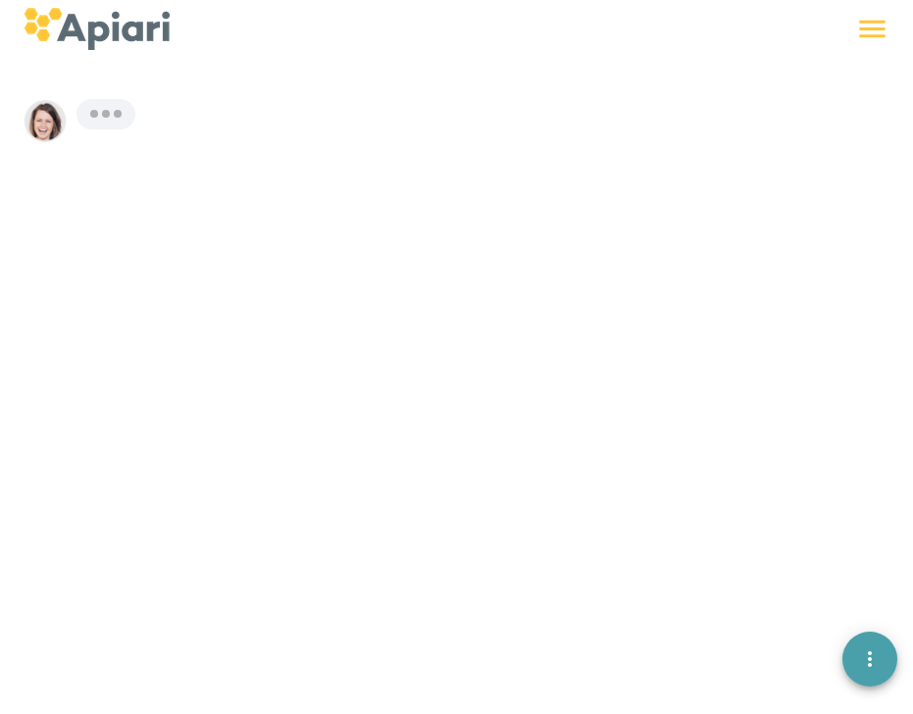
click at [25, 17] on img at bounding box center [97, 29] width 146 height 42
click at [50, 24] on img at bounding box center [97, 29] width 146 height 42
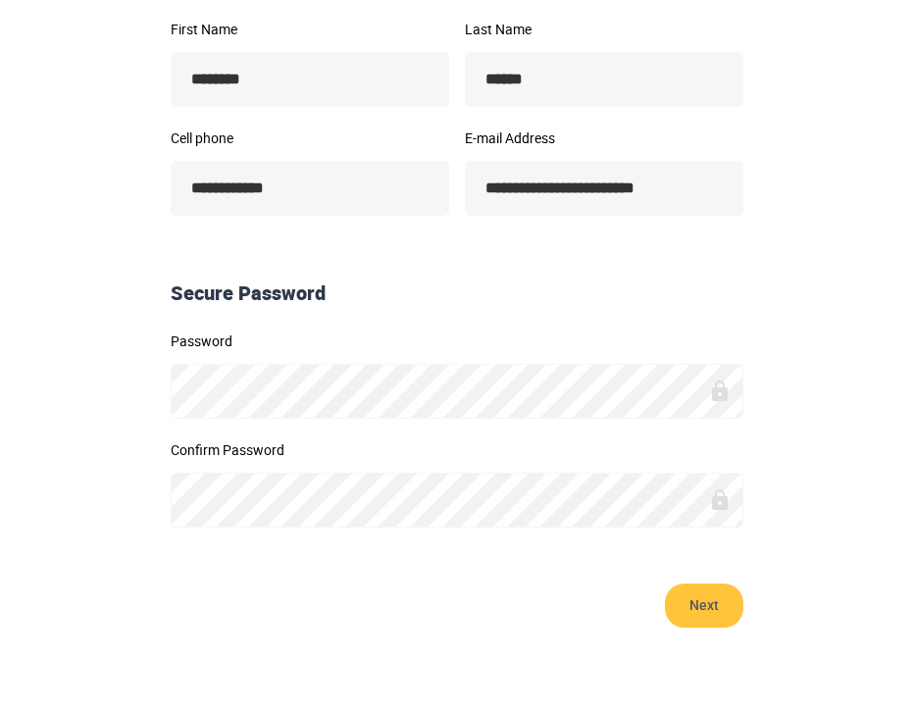
scroll to position [346, 0]
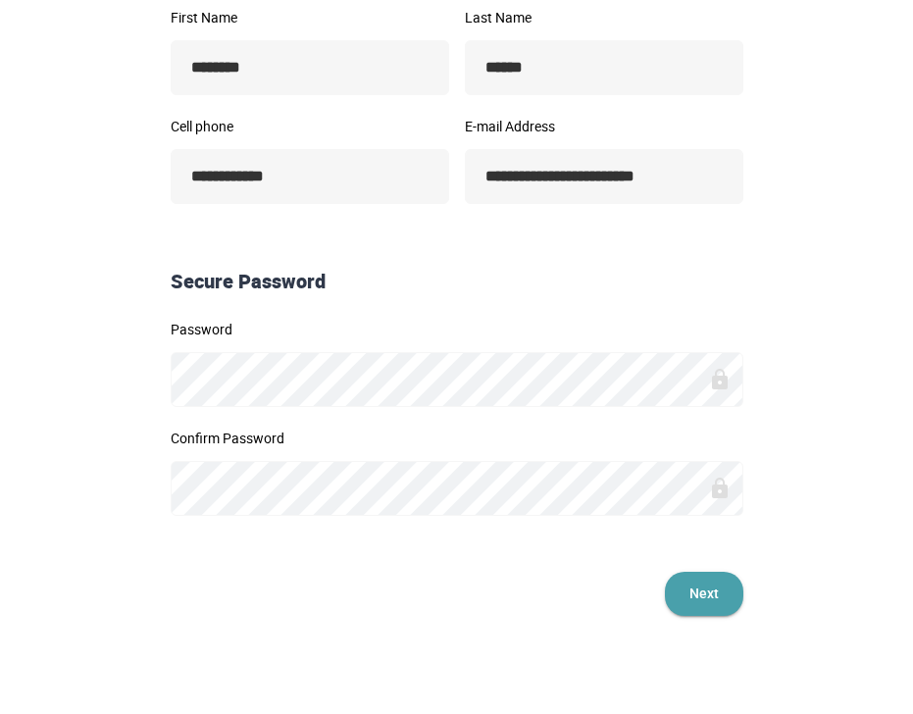
click at [705, 596] on span "Next" at bounding box center [704, 594] width 39 height 44
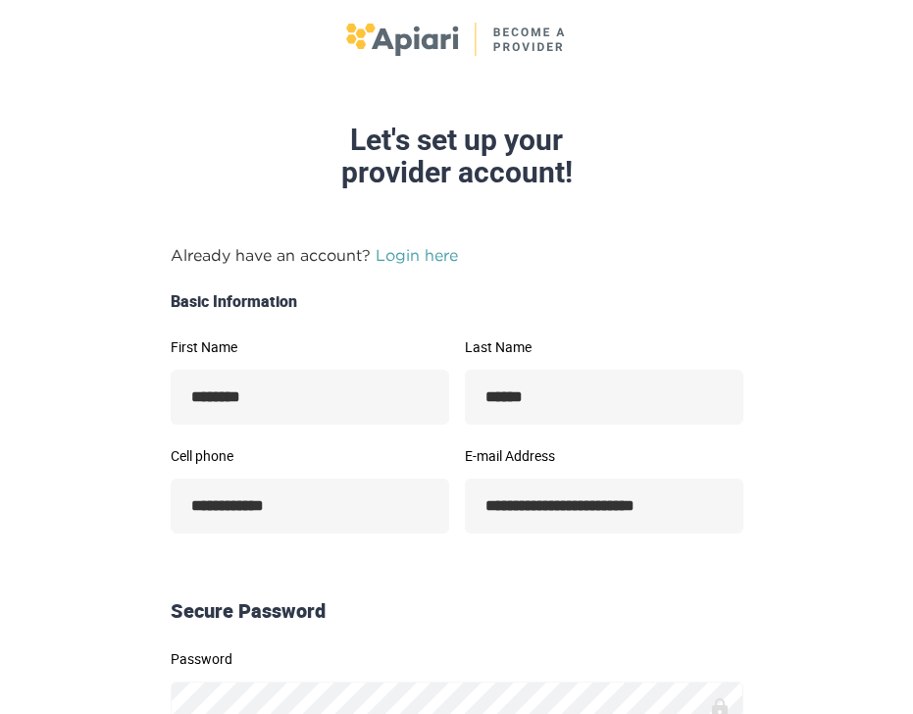
scroll to position [0, 0]
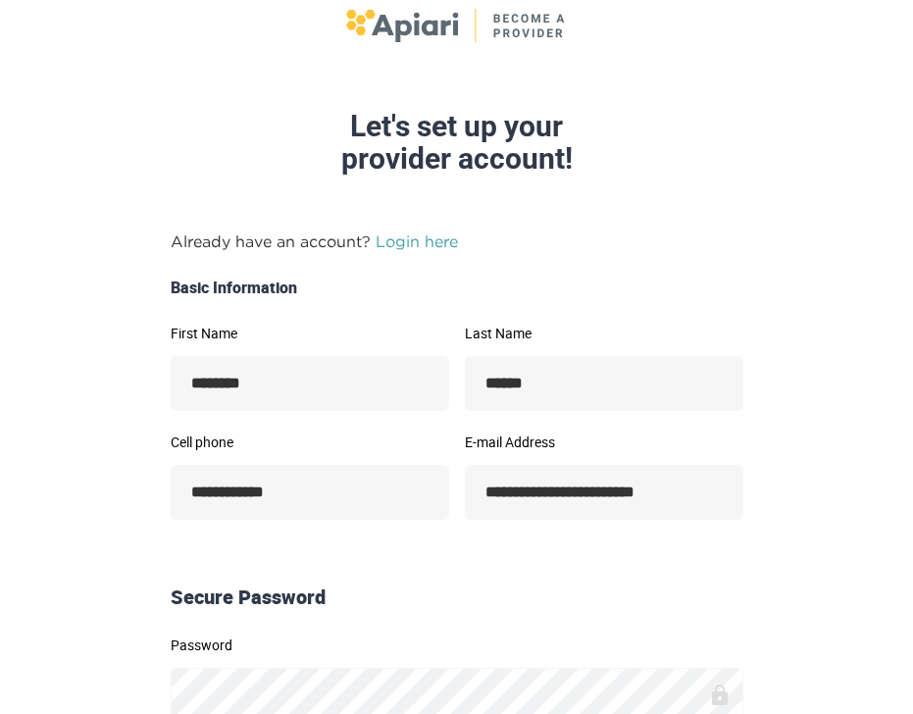
click at [409, 239] on link "Login here" at bounding box center [417, 242] width 82 height 18
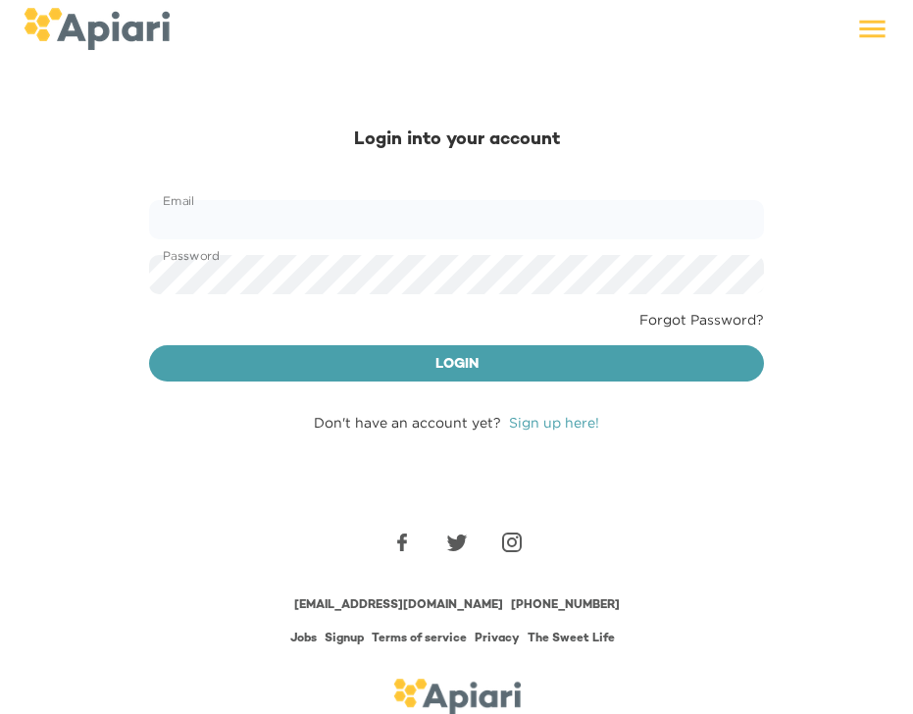
scroll to position [32, 0]
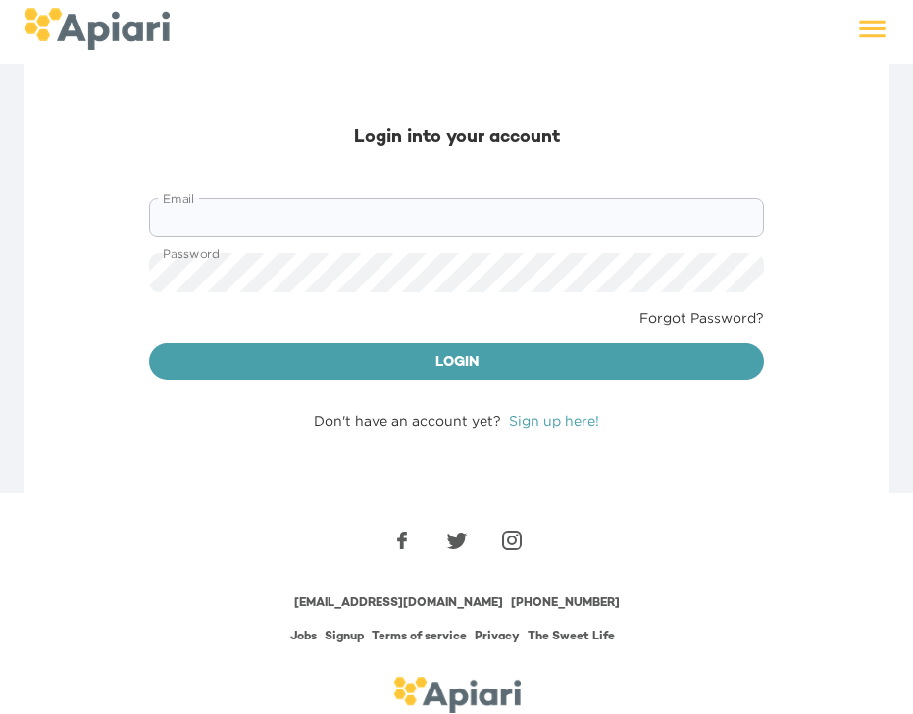
type input "**********"
click at [392, 368] on span "Login" at bounding box center [457, 363] width 584 height 25
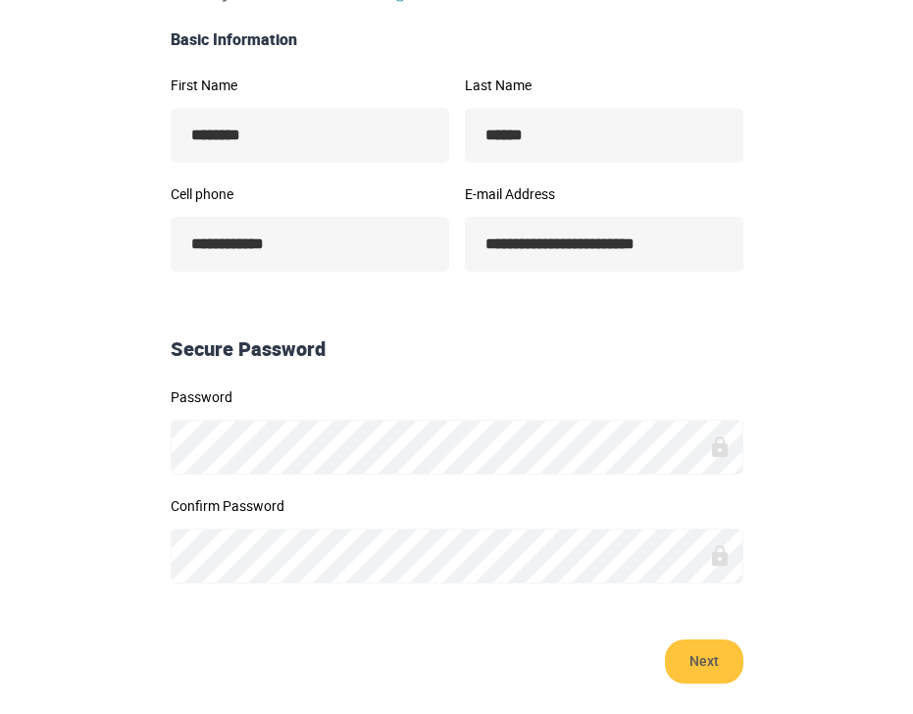
scroll to position [346, 0]
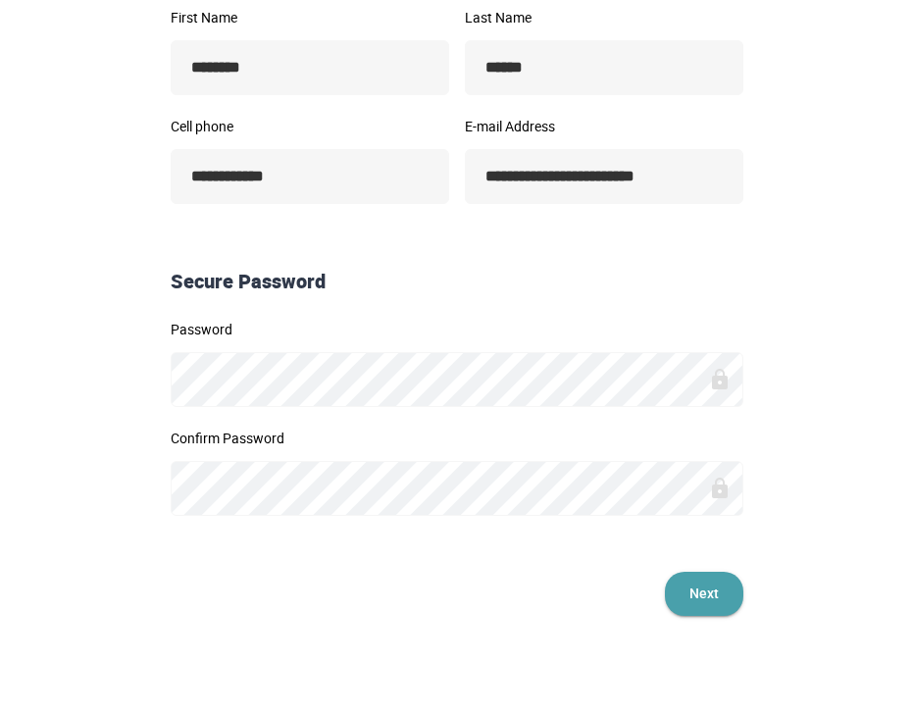
click at [698, 580] on span "Next" at bounding box center [704, 594] width 39 height 44
click at [712, 587] on span "Next" at bounding box center [704, 594] width 39 height 44
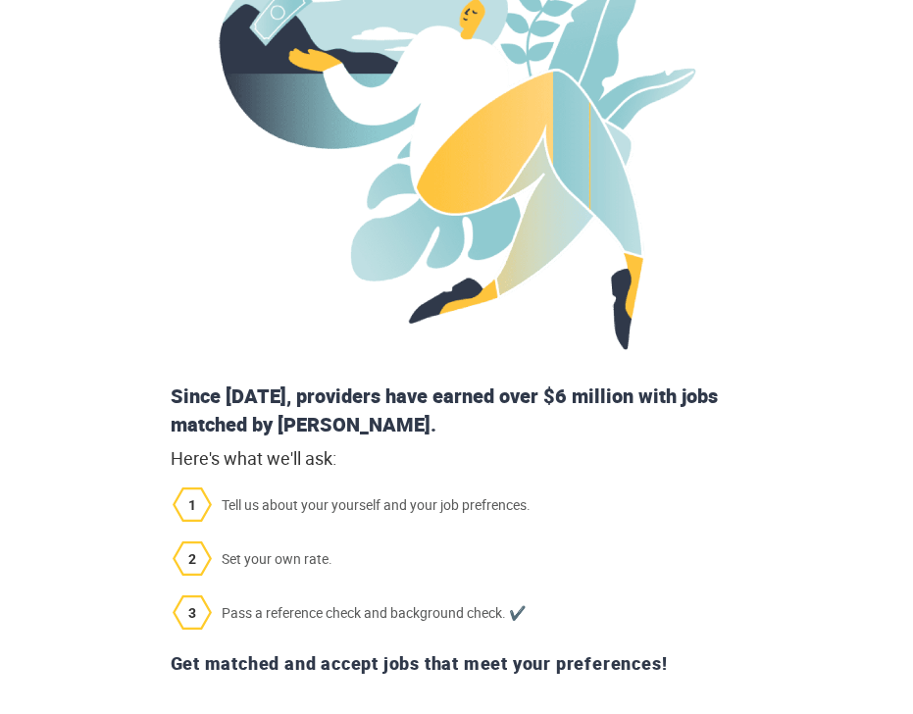
scroll to position [466, 0]
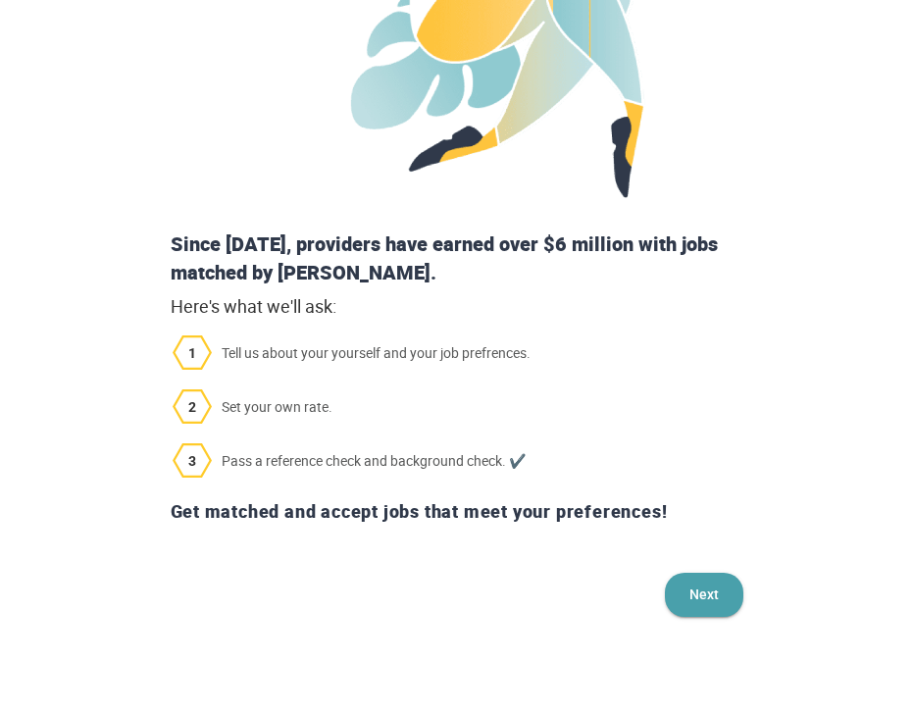
click at [712, 597] on span "Next" at bounding box center [704, 595] width 39 height 44
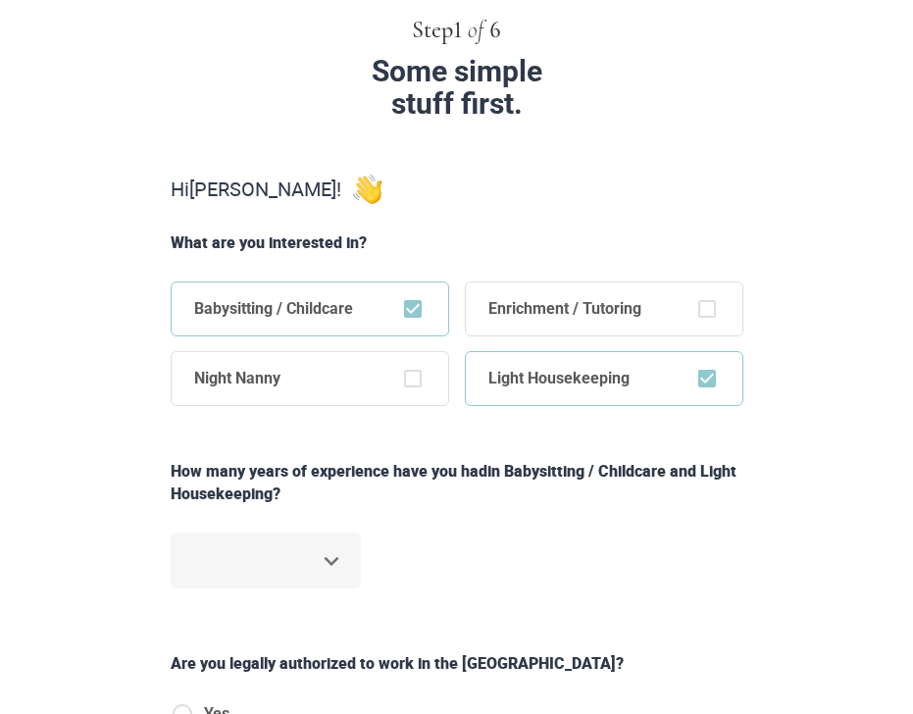
scroll to position [134, 0]
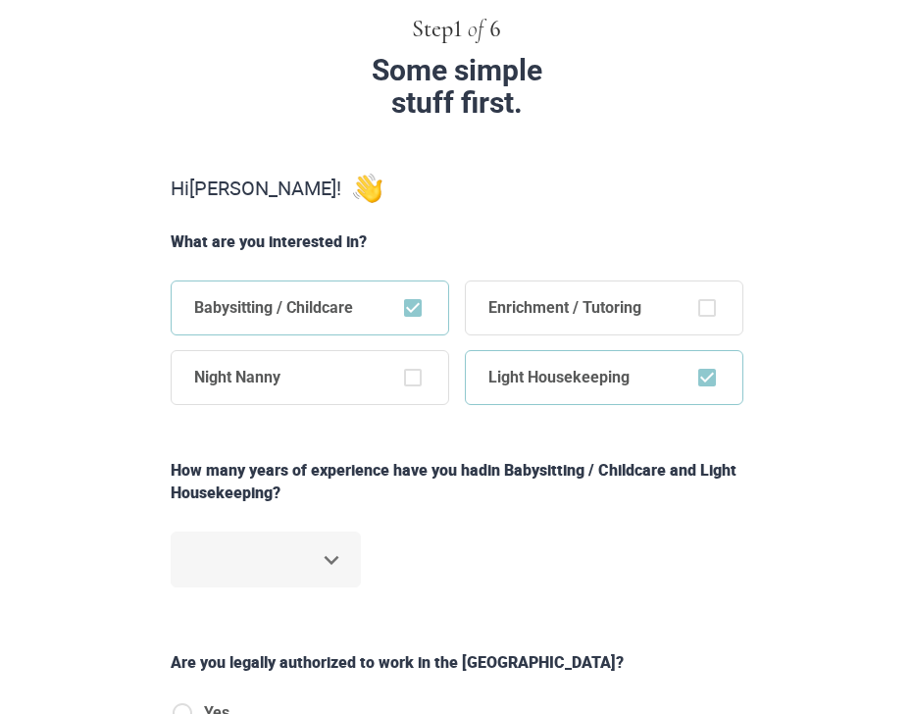
click at [325, 563] on body "Step 1 of 6 Some simple stuff first. Hi [PERSON_NAME] ! What are you interested…" at bounding box center [456, 223] width 913 height 714
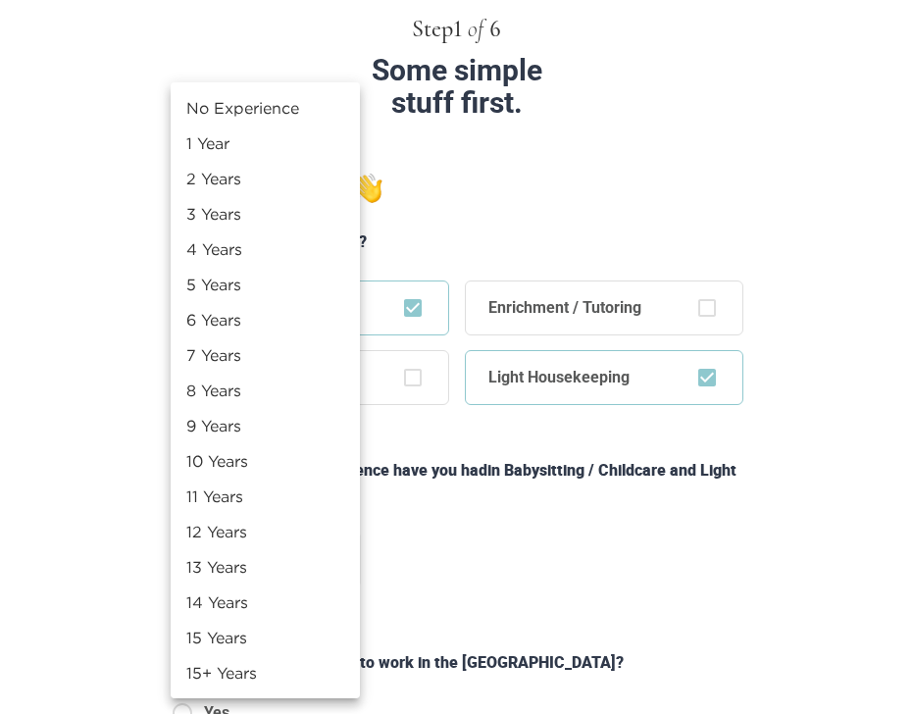
click at [259, 140] on li "1 Year" at bounding box center [265, 143] width 189 height 35
click at [304, 565] on body "Step 1 of 6 Some simple stuff first. Hi [PERSON_NAME] ! What are you interested…" at bounding box center [456, 223] width 913 height 714
click at [258, 176] on li "2 Years" at bounding box center [265, 178] width 189 height 35
type input "*"
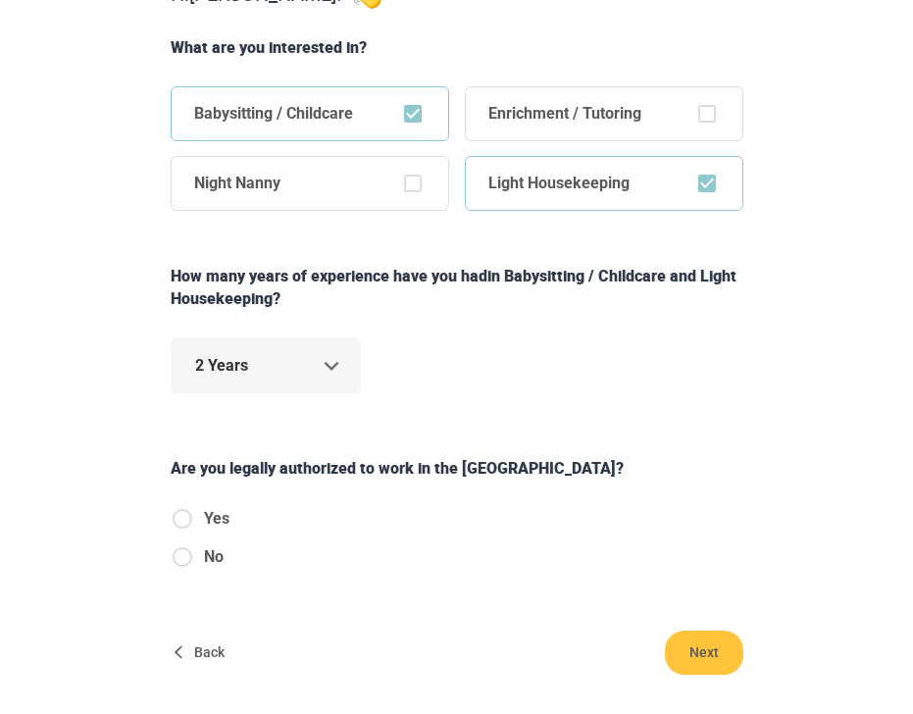
scroll to position [332, 0]
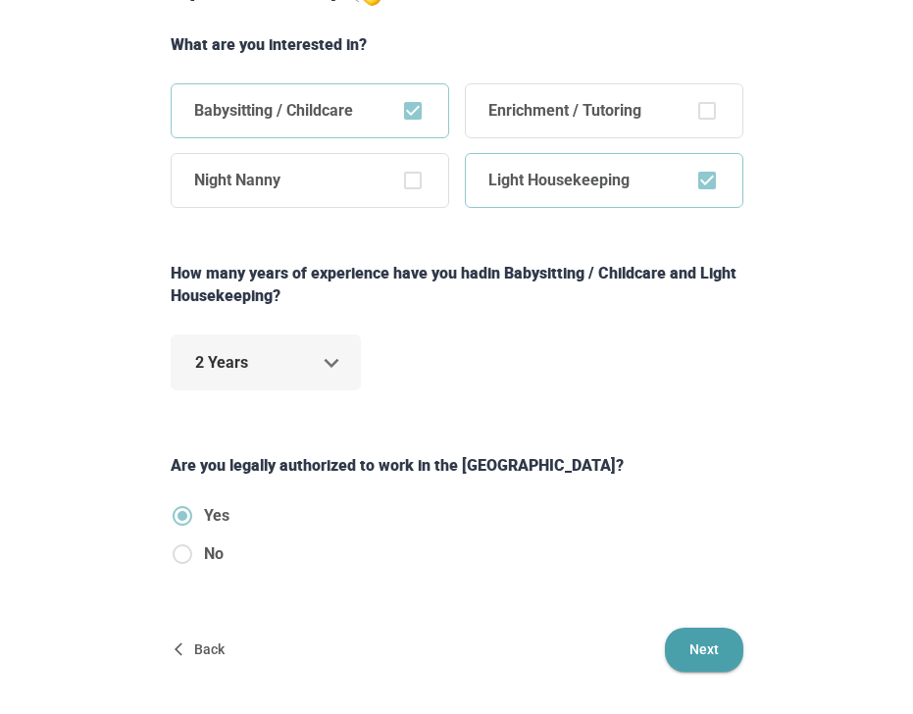
click at [701, 650] on span "Next" at bounding box center [704, 650] width 39 height 44
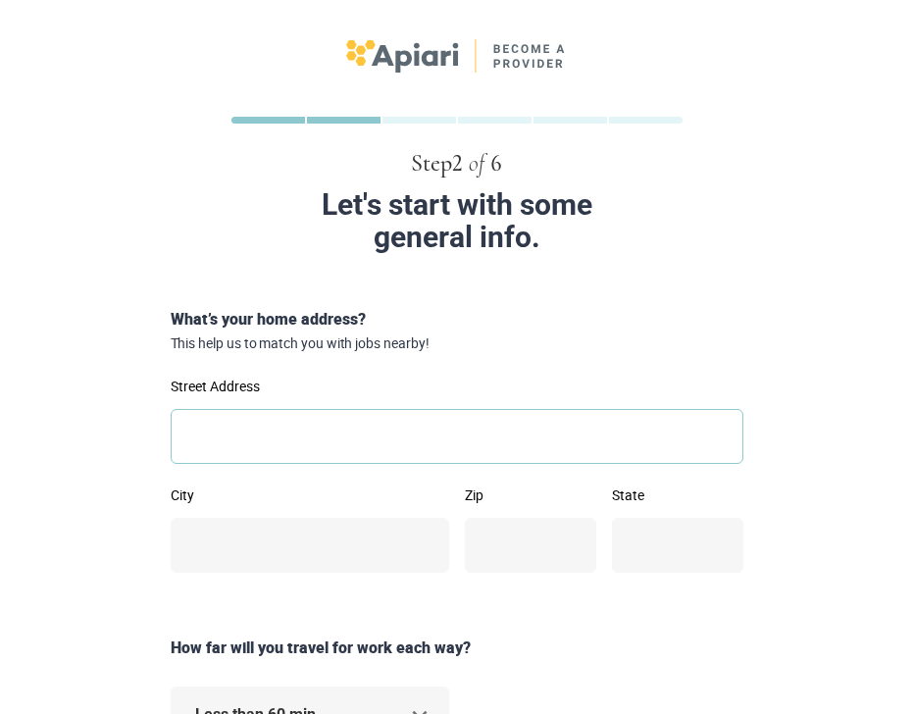
click at [239, 426] on input "Street Address" at bounding box center [457, 436] width 573 height 55
type input "**********"
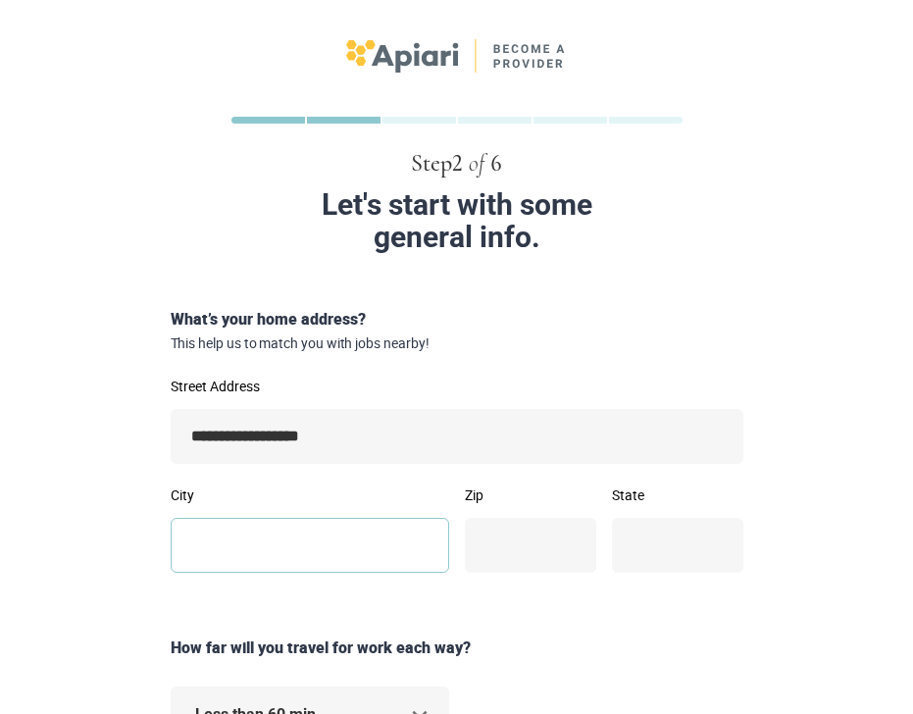
type input "********"
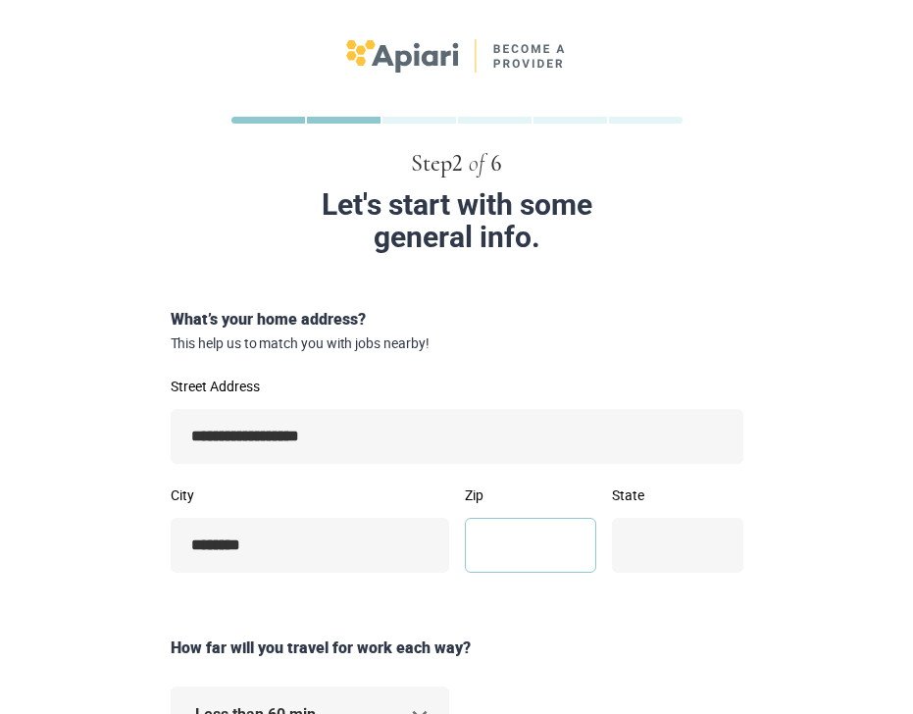
type input "*****"
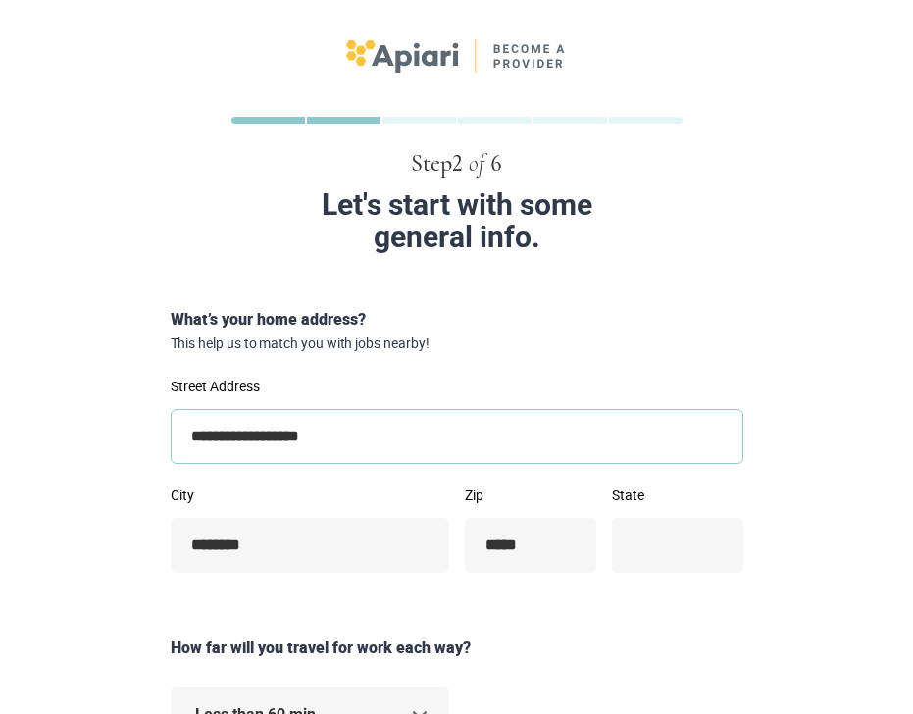
type input "**"
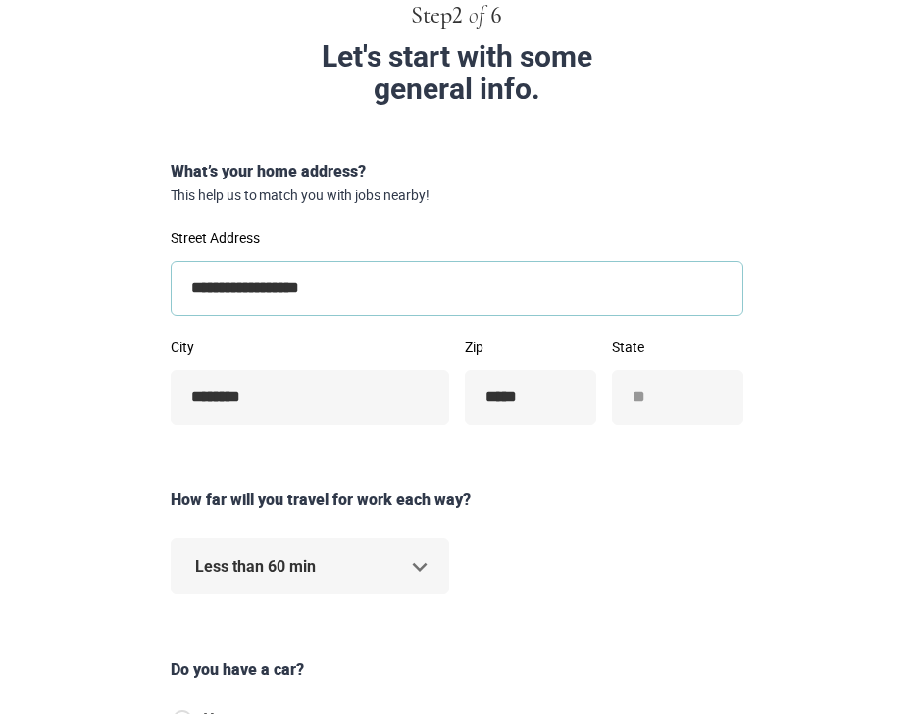
scroll to position [152, 0]
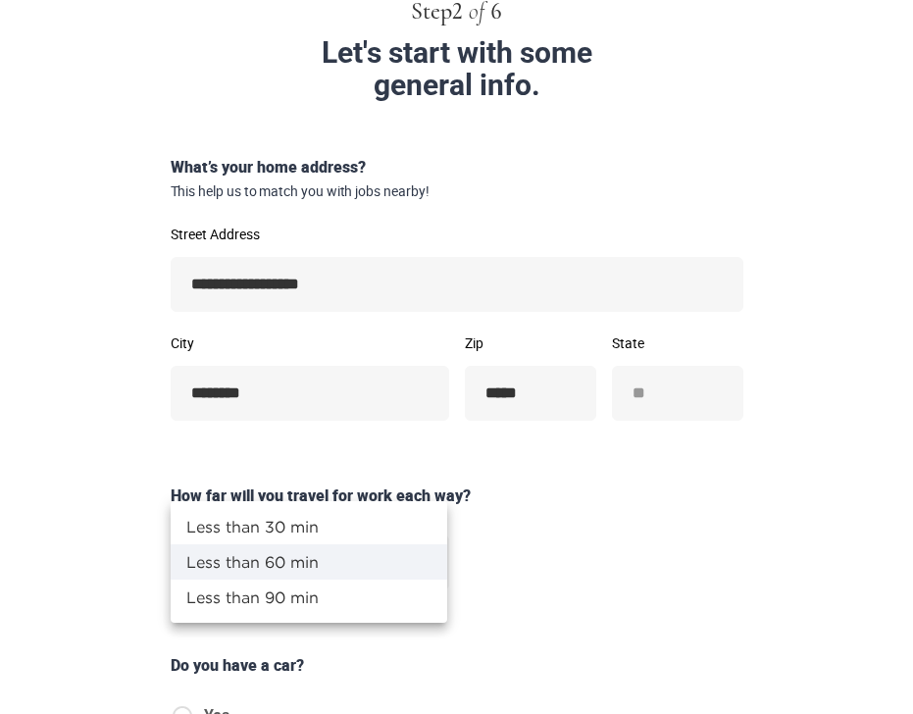
click at [395, 551] on body "**********" at bounding box center [456, 205] width 913 height 714
click at [332, 526] on li "Less than 30 min" at bounding box center [309, 526] width 277 height 35
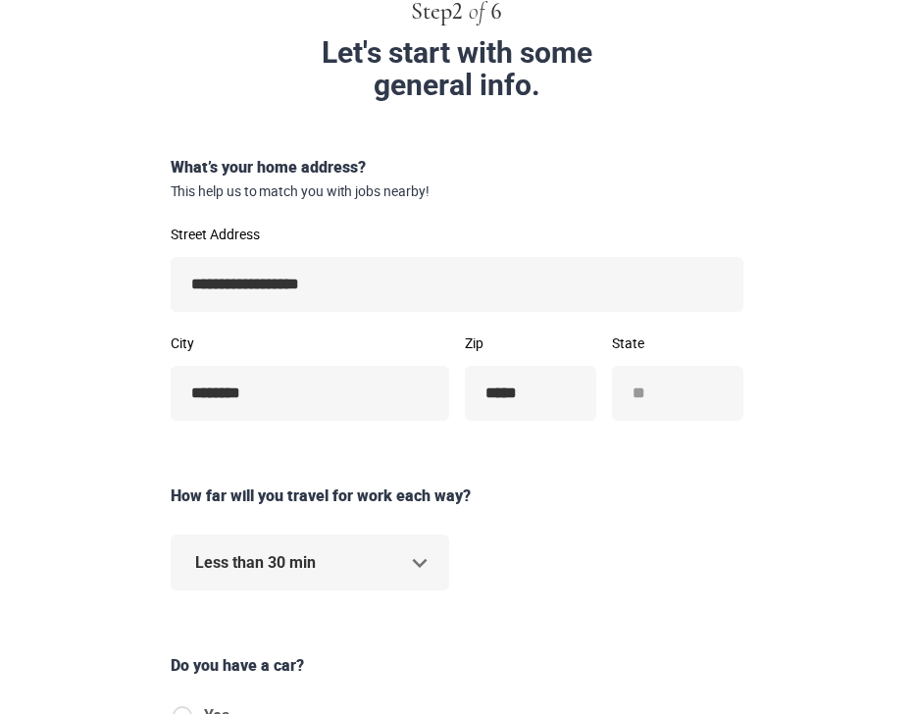
click at [418, 562] on body "**********" at bounding box center [456, 205] width 913 height 714
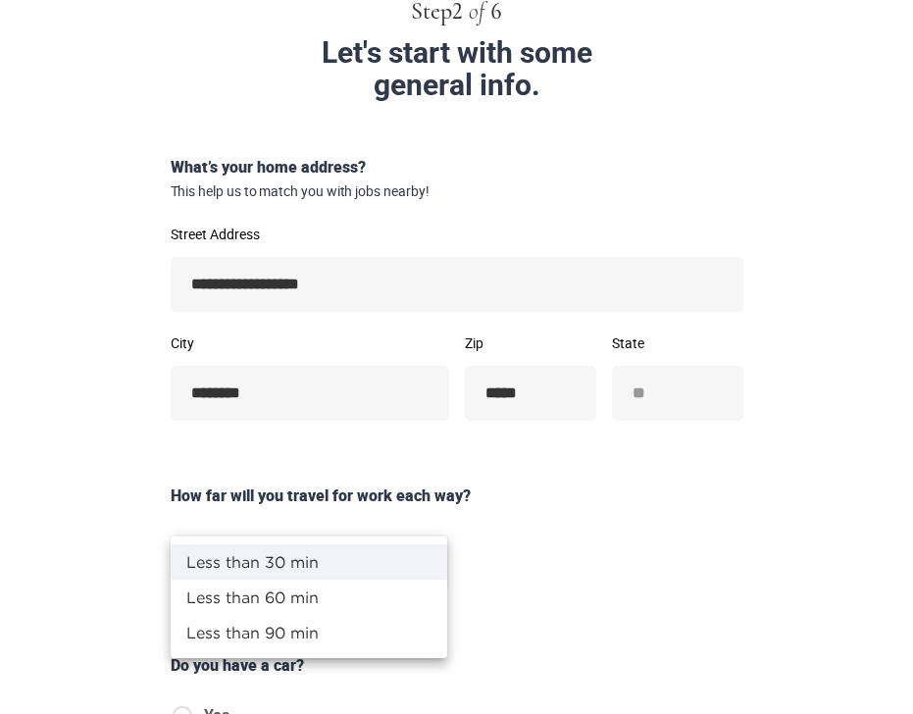
click at [328, 594] on li "Less than 60 min" at bounding box center [309, 597] width 277 height 35
type input "**"
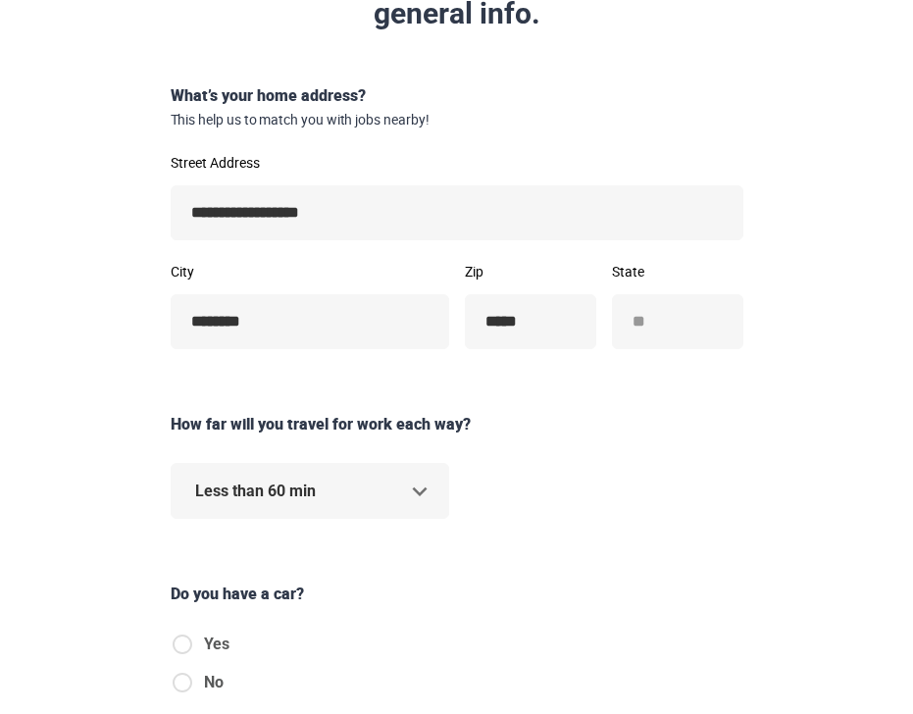
scroll to position [401, 0]
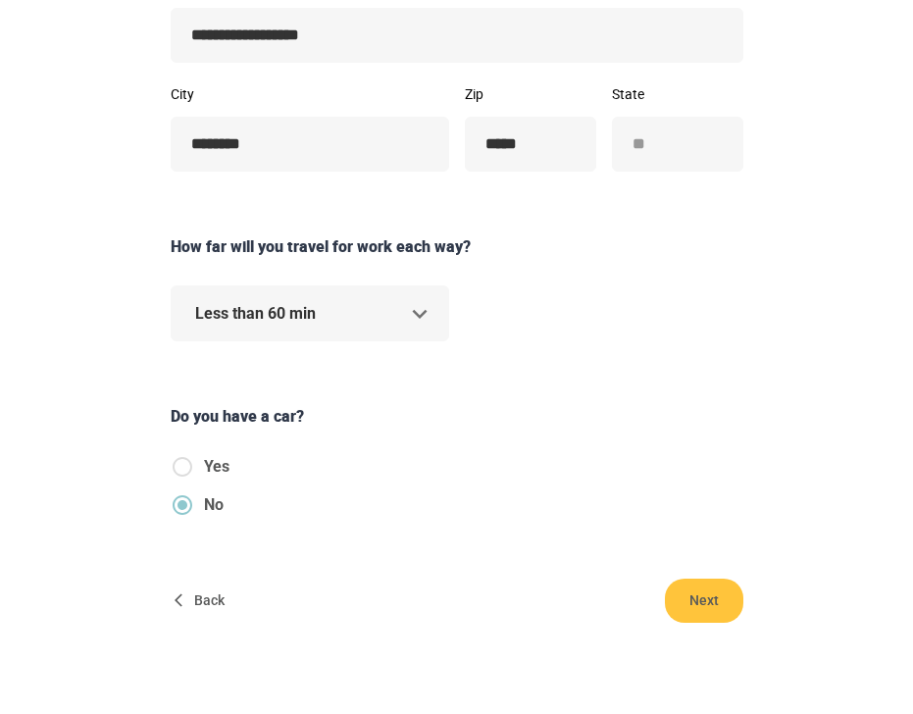
click at [689, 594] on span "Next" at bounding box center [704, 601] width 39 height 44
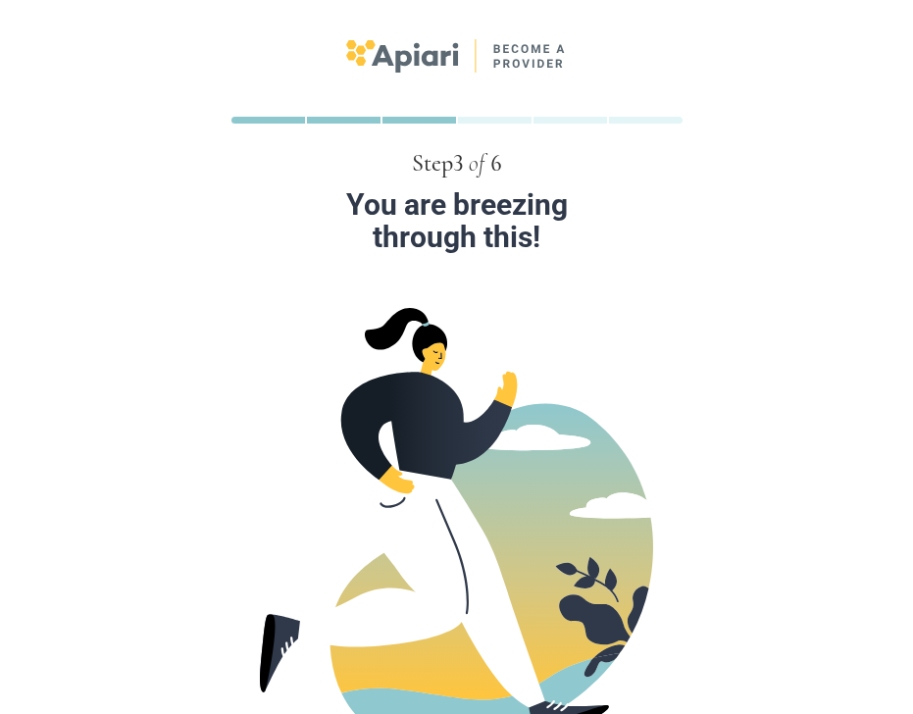
scroll to position [321, 0]
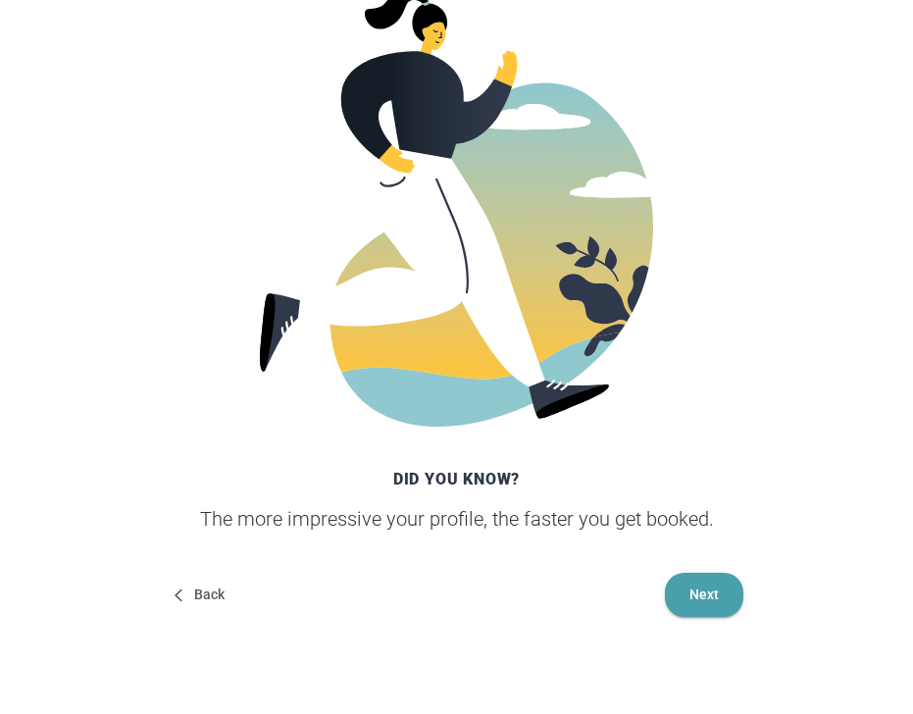
click at [712, 590] on span "Next" at bounding box center [704, 595] width 39 height 44
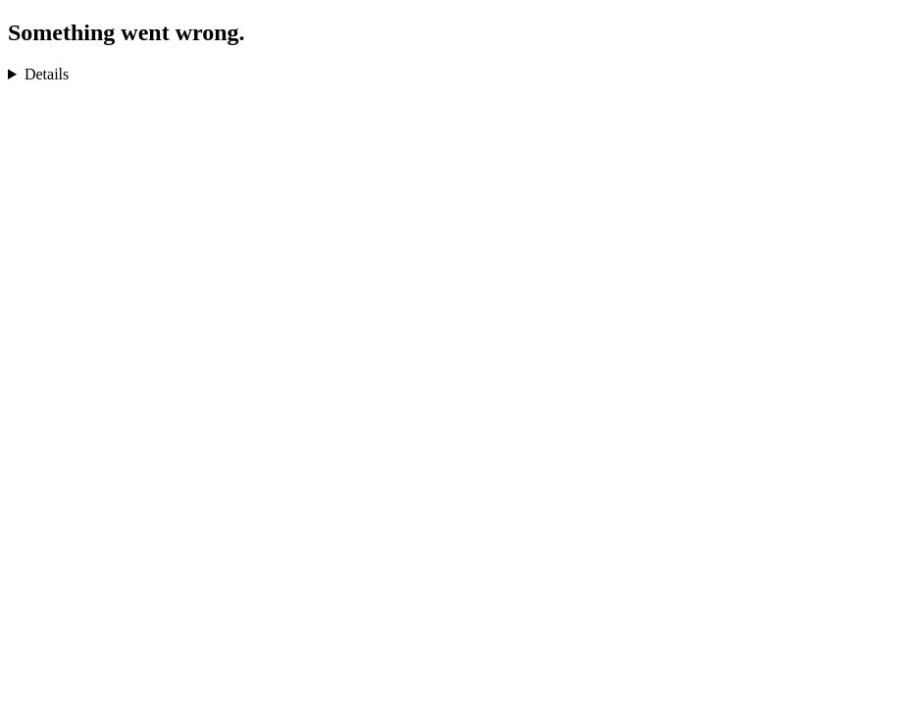
click at [26, 71] on details "TypeError: Cannot read properties of undefined (reading 'heading') in n in cd i…" at bounding box center [457, 75] width 898 height 18
